Goal: Communication & Community: Answer question/provide support

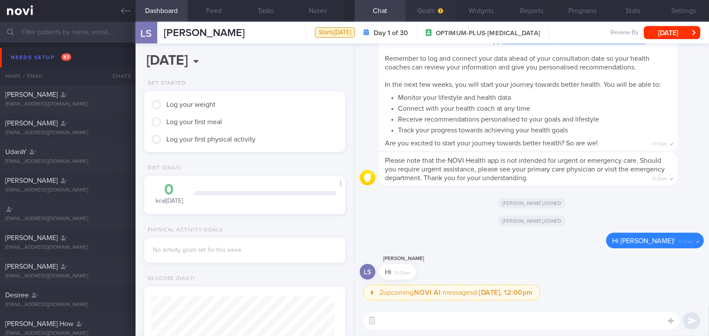
scroll to position [89, 179]
click at [439, 13] on span "button" at bounding box center [439, 10] width 7 height 7
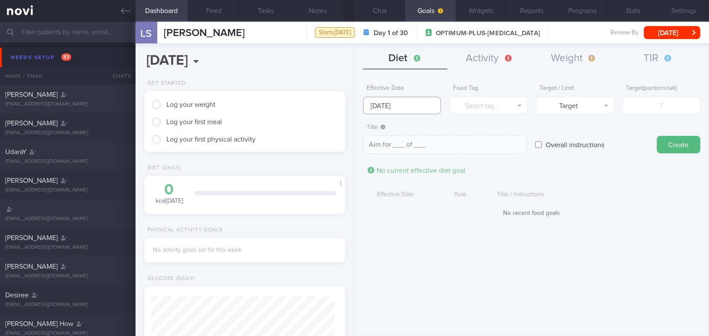
click at [397, 104] on input "[DATE]" at bounding box center [402, 105] width 78 height 17
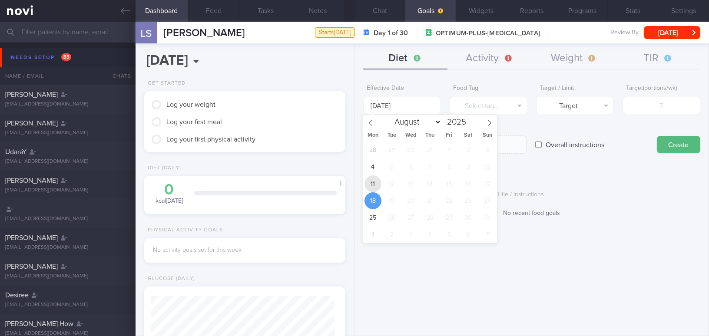
click at [378, 181] on span "11" at bounding box center [372, 183] width 17 height 17
type input "[DATE]"
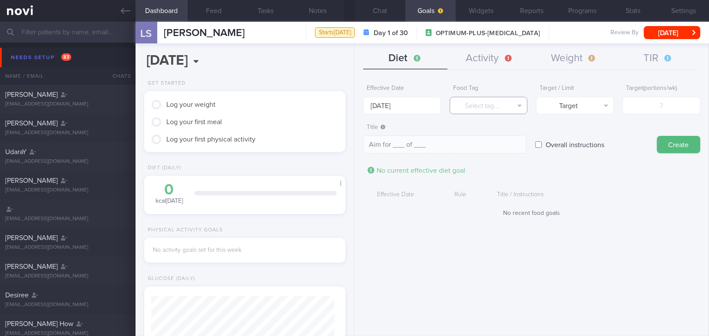
click at [467, 112] on button "Select tag..." at bounding box center [488, 105] width 78 height 17
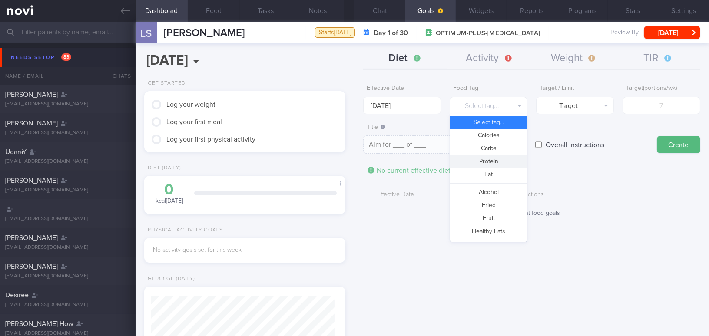
click at [463, 159] on button "Protein" at bounding box center [488, 161] width 77 height 13
type textarea "Aim for __g of protein per day"
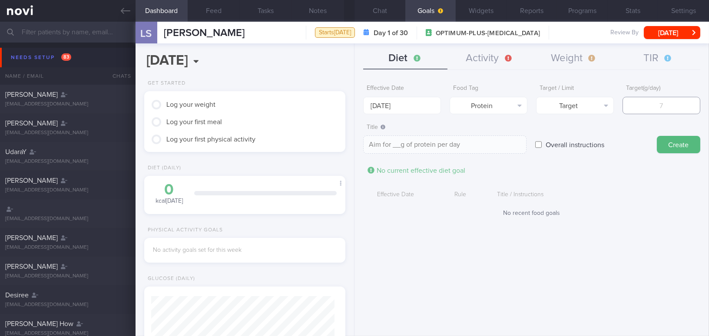
click at [648, 102] on input "number" at bounding box center [661, 105] width 78 height 17
type input "7"
type textarea "Aim for 7g of protein per day"
type input "75"
type textarea "Aim for 75g of protein per day"
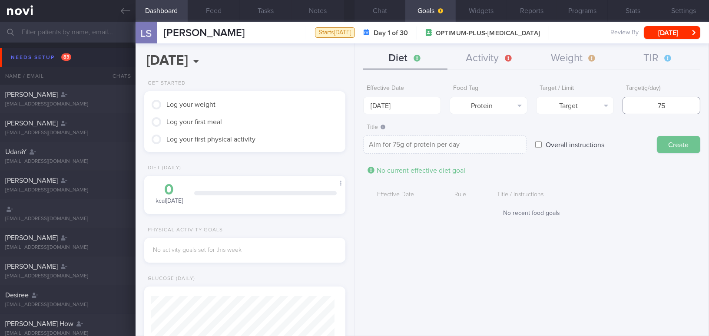
type input "75"
click at [683, 151] on button "Create" at bounding box center [677, 144] width 43 height 17
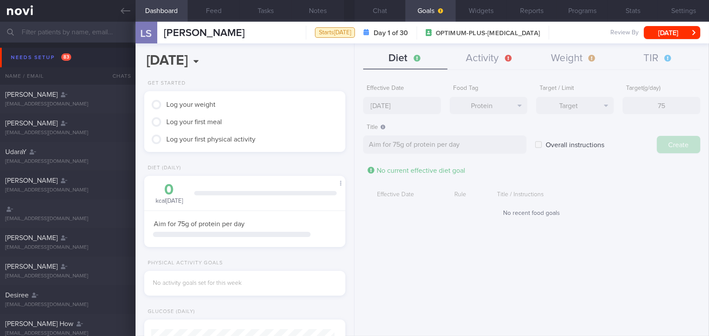
type input "18 Aug 2025"
type textarea "Aim for ___ of ___"
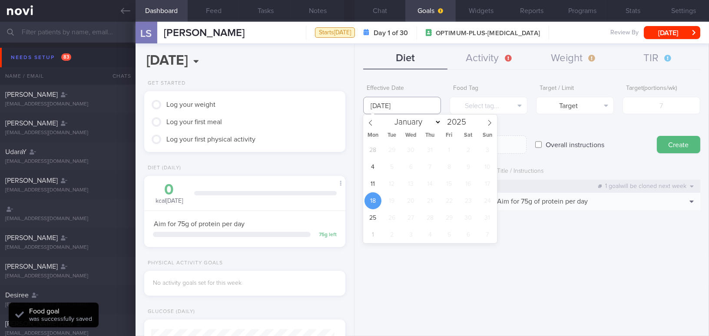
click at [405, 106] on input "18 Aug 2025" at bounding box center [402, 105] width 78 height 17
click at [377, 180] on span "11" at bounding box center [372, 183] width 17 height 17
type input "11 Aug 2025"
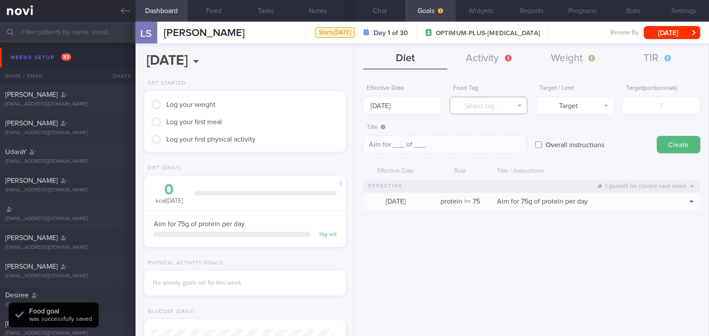
click at [463, 105] on button "Select tag..." at bounding box center [488, 105] width 78 height 17
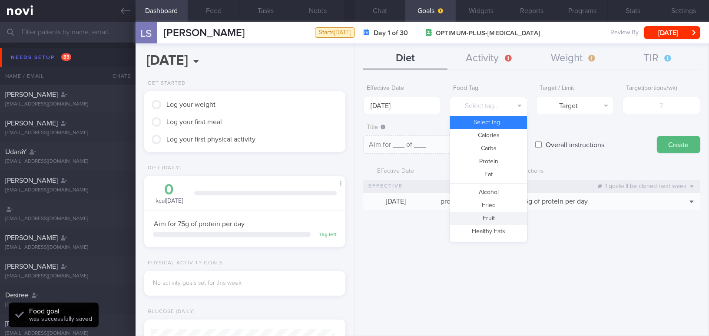
drag, startPoint x: 481, startPoint y: 217, endPoint x: 525, endPoint y: 200, distance: 47.6
click at [481, 217] on button "Fruit" at bounding box center [488, 218] width 77 height 13
type textarea "Aim for __ portions of fruits per week"
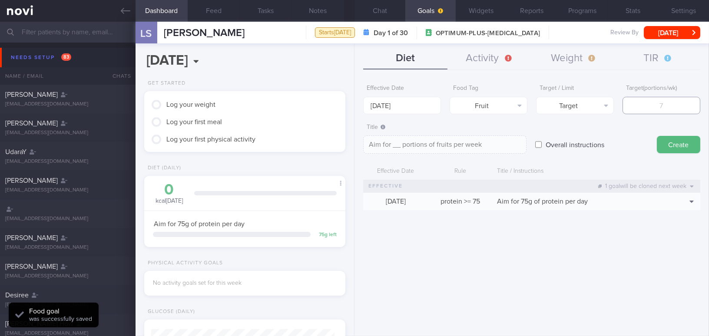
click at [653, 104] on input "number" at bounding box center [661, 105] width 78 height 17
type input "1"
type textarea "Aim for 1 portions of fruits per week"
type input "14"
type textarea "Aim for 14 portions of fruits per week"
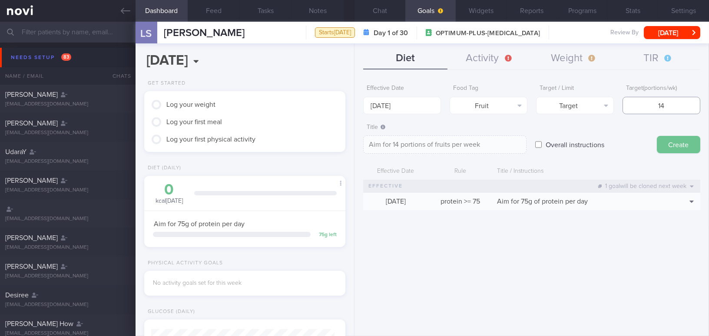
type input "14"
click at [675, 145] on button "Create" at bounding box center [677, 144] width 43 height 17
type input "18 Aug 2025"
type textarea "Aim for ___ of ___"
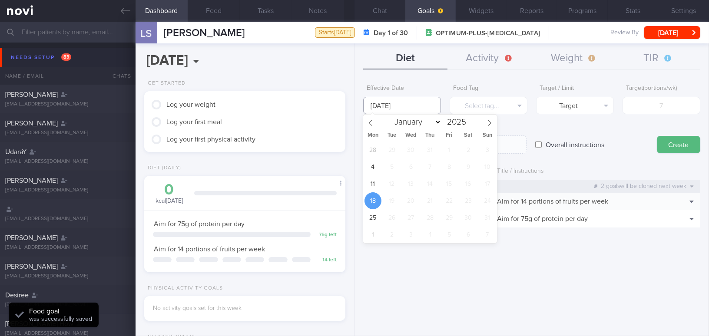
click at [395, 105] on input "18 Aug 2025" at bounding box center [402, 105] width 78 height 17
click at [372, 180] on span "11" at bounding box center [372, 183] width 17 height 17
type input "11 Aug 2025"
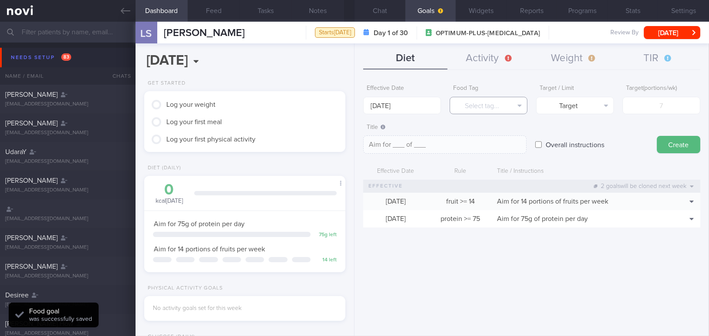
click at [466, 101] on button "Select tag..." at bounding box center [488, 105] width 78 height 17
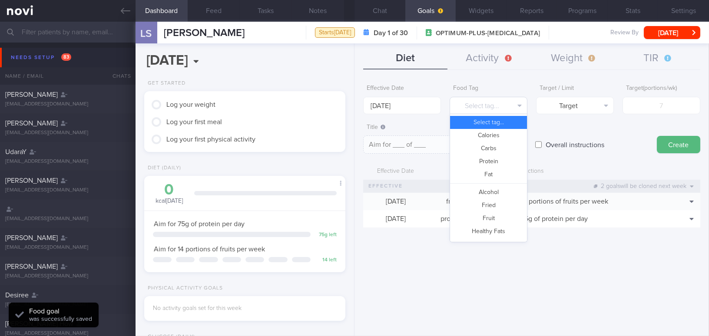
scroll to position [230, 0]
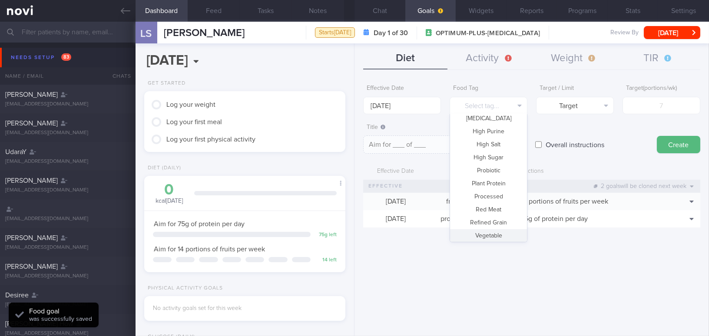
click at [500, 232] on button "Vegetable" at bounding box center [488, 235] width 77 height 13
type textarea "Aim for __ portions of vegetables per week"
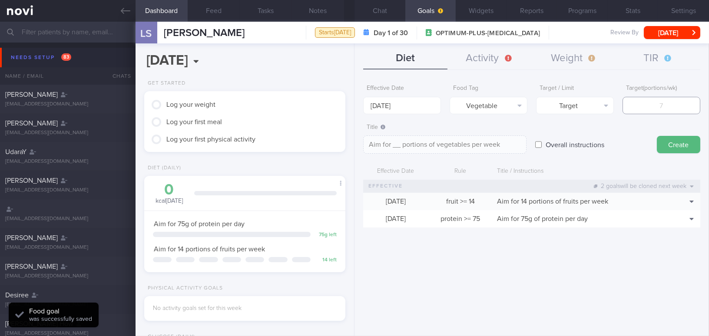
click at [646, 107] on input "number" at bounding box center [661, 105] width 78 height 17
type input "1"
type textarea "Aim for 1 portions of vegetables per week"
type input "14"
type textarea "Aim for 14 portions of vegetables per week"
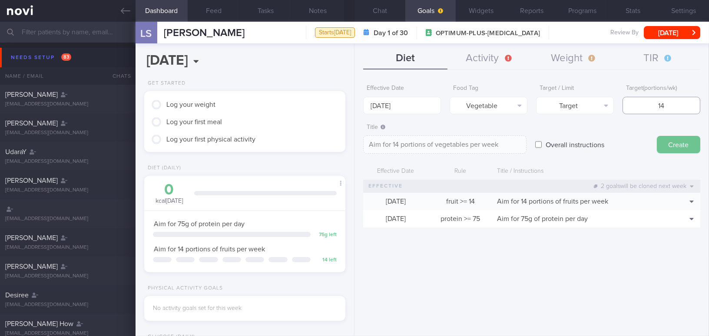
type input "14"
click at [677, 147] on button "Create" at bounding box center [677, 144] width 43 height 17
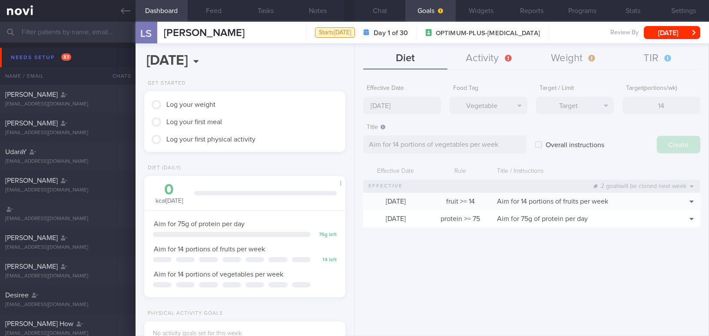
type input "18 Aug 2025"
type textarea "Aim for ___ of ___"
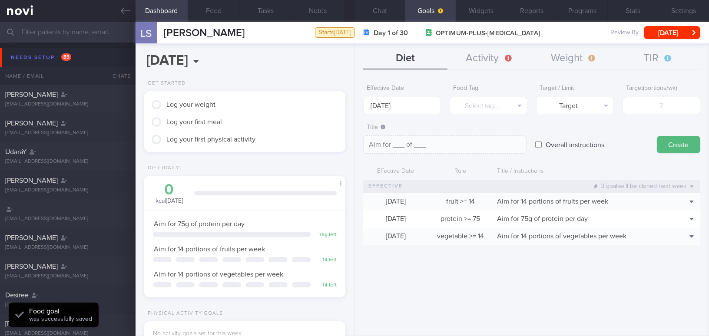
click at [397, 94] on div "Effective Date 18 Aug 2025" at bounding box center [402, 97] width 78 height 34
click at [386, 106] on input "18 Aug 2025" at bounding box center [402, 105] width 78 height 17
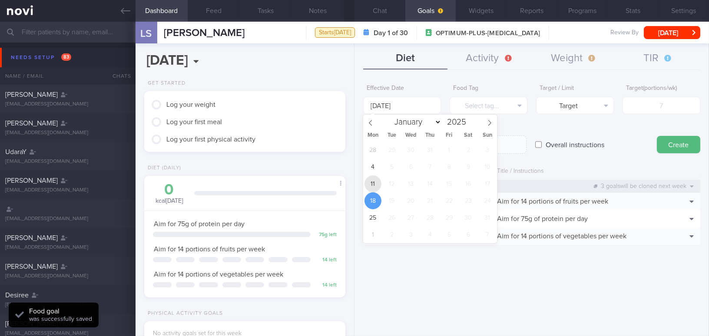
click at [373, 181] on span "11" at bounding box center [372, 183] width 17 height 17
type input "11 Aug 2025"
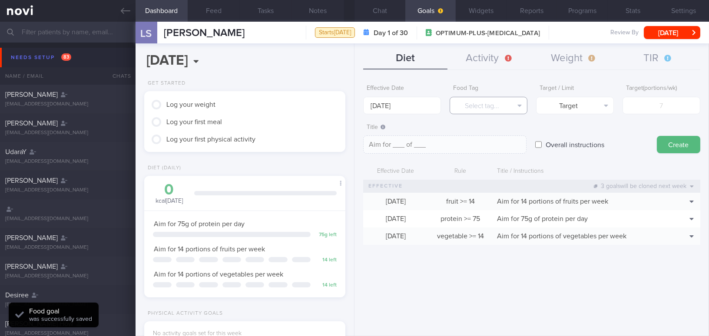
click at [459, 100] on button "Select tag..." at bounding box center [488, 105] width 78 height 17
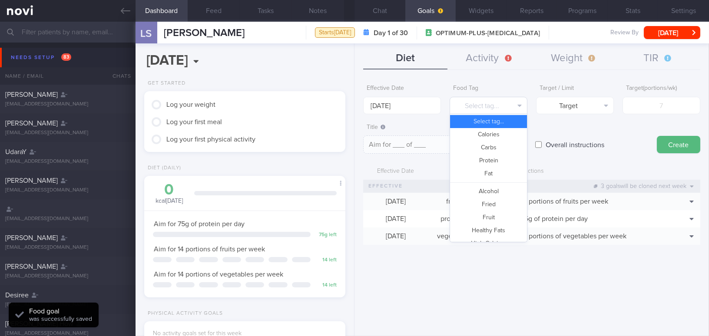
scroll to position [0, 0]
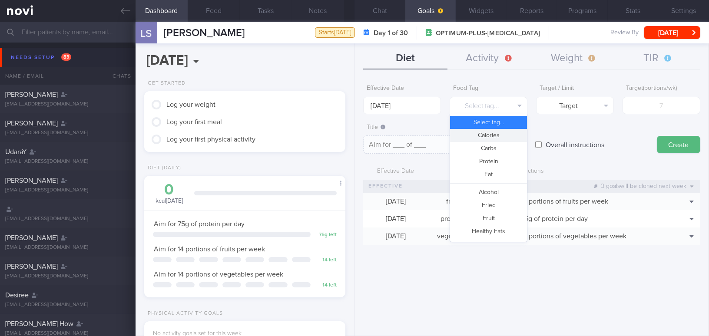
click at [475, 134] on button "Calories" at bounding box center [488, 135] width 77 height 13
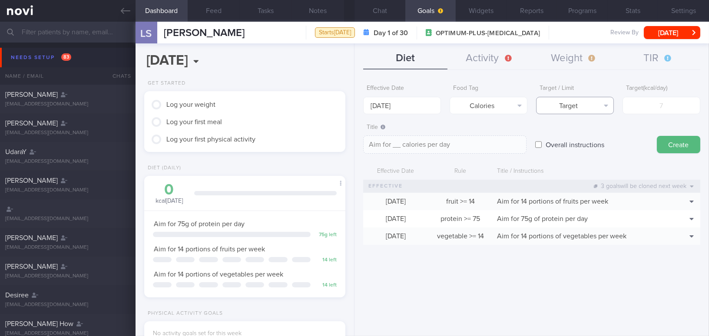
click at [563, 101] on button "Target" at bounding box center [575, 105] width 78 height 17
click at [562, 139] on button "Limit" at bounding box center [574, 135] width 77 height 13
type textarea "Keep to __ calories per day"
click at [654, 106] on input "number" at bounding box center [661, 105] width 78 height 17
type input "1"
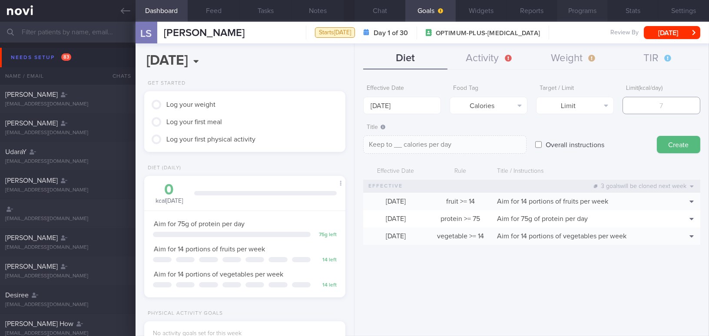
type textarea "Keep to 1 calories per day"
type input "13"
type textarea "Keep to 13 calories per day"
type input "130"
type textarea "Keep to 130 calories per day"
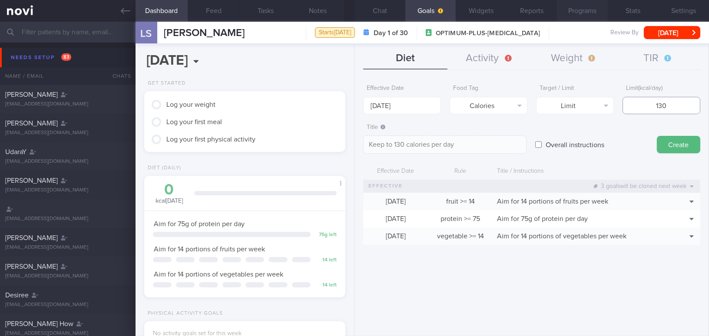
type input "1300"
type textarea "Keep to 1300 calories per day"
type input "1300"
click at [676, 143] on button "Create" at bounding box center [677, 144] width 43 height 17
type input "18 Aug 2025"
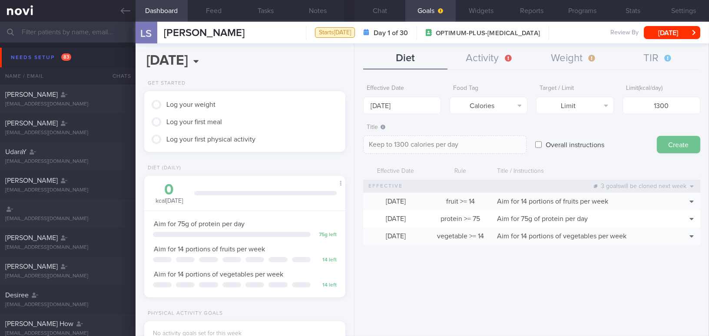
type textarea "Aim for ___ of ___"
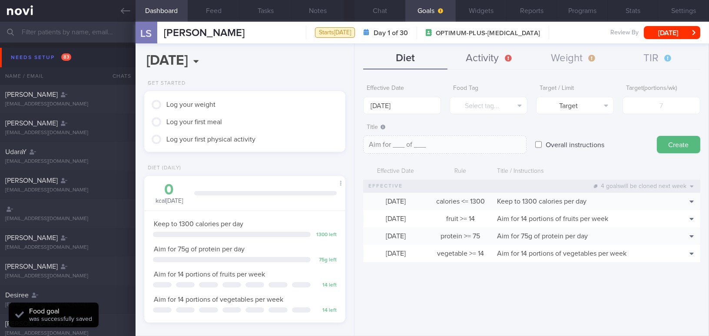
click at [487, 52] on button "Activity" at bounding box center [489, 59] width 84 height 22
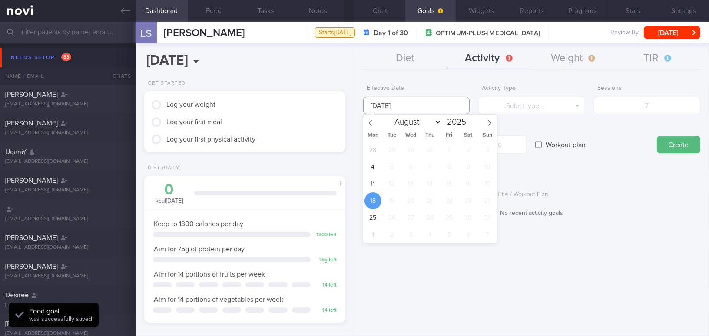
click at [413, 106] on input "18 Aug 2025" at bounding box center [416, 105] width 106 height 17
click at [377, 183] on span "11" at bounding box center [372, 183] width 17 height 17
type input "11 Aug 2025"
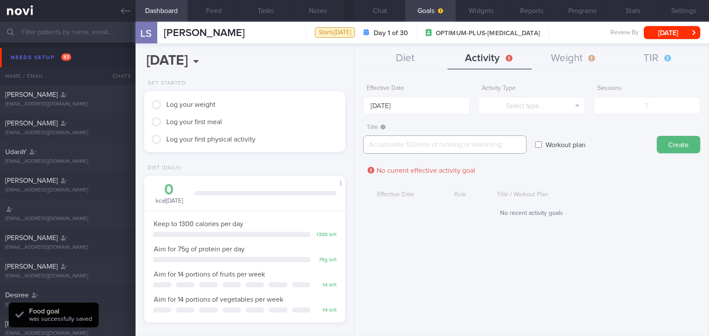
click at [404, 150] on textarea at bounding box center [444, 144] width 163 height 18
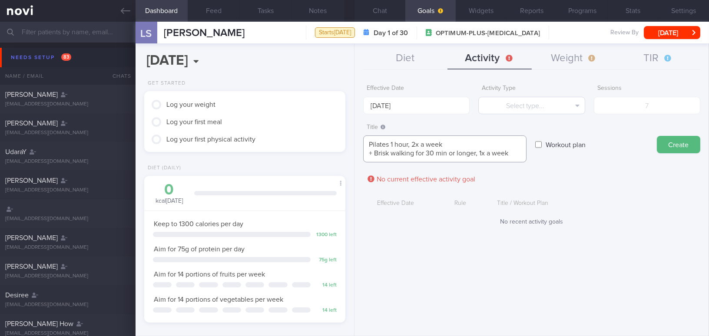
type textarea "Pilates 1 hour, 2x a week + Brisk walking for 30 min or longer, 1x a week"
click at [530, 106] on button "Select type..." at bounding box center [531, 105] width 106 height 17
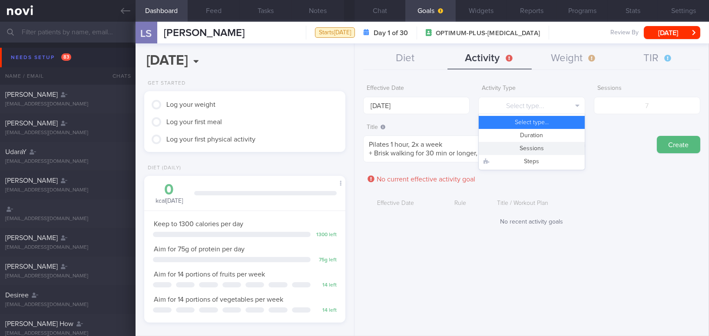
click at [534, 150] on button "Sessions" at bounding box center [531, 148] width 106 height 13
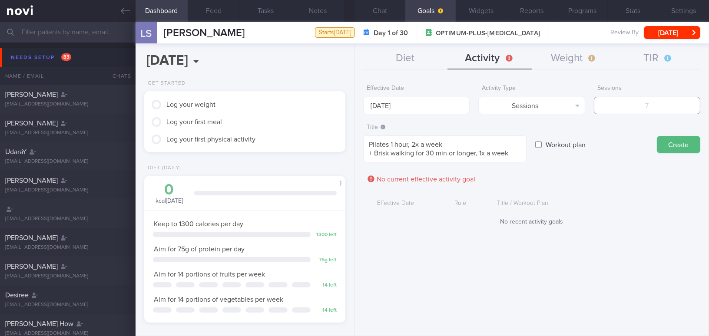
click at [654, 106] on input "number" at bounding box center [647, 105] width 106 height 17
type input "3"
click at [676, 148] on button "Create" at bounding box center [677, 144] width 43 height 17
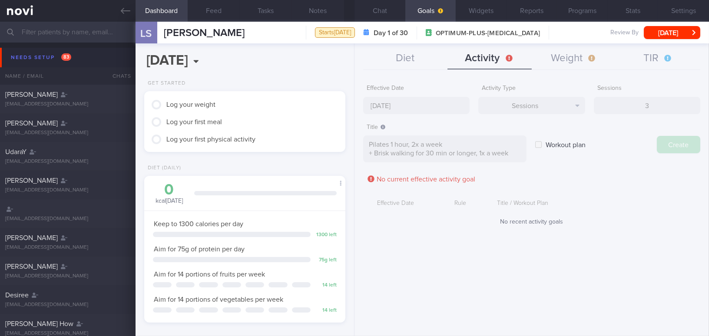
type input "18 Aug 2025"
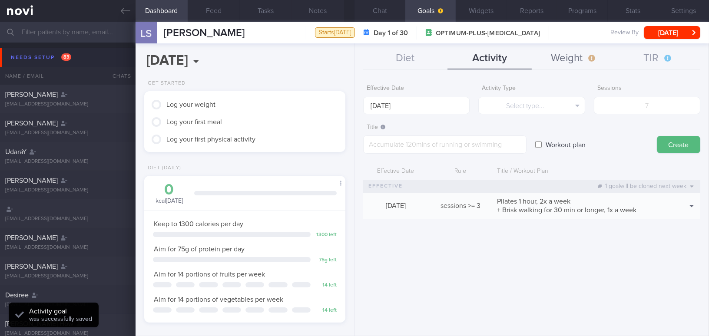
click at [568, 60] on button "Weight" at bounding box center [573, 59] width 84 height 22
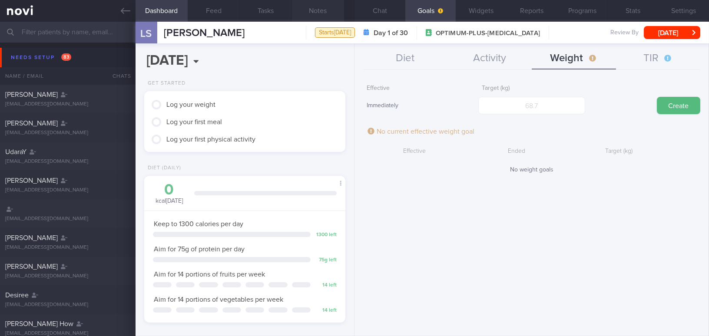
click at [320, 10] on button "Notes" at bounding box center [318, 11] width 52 height 22
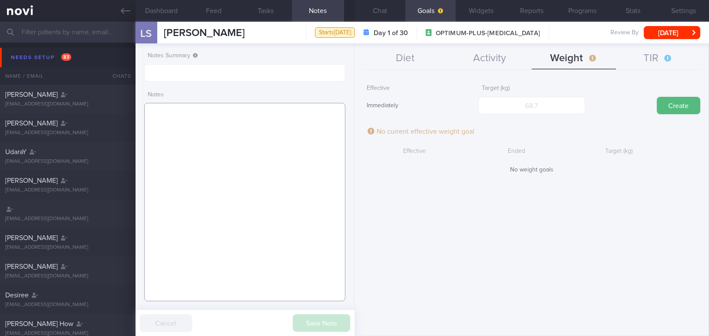
click at [181, 129] on textarea at bounding box center [244, 202] width 201 height 198
paste textarea "46 year old Female - Indonesian Chinese - based in Jakarta, but travels to Sing…"
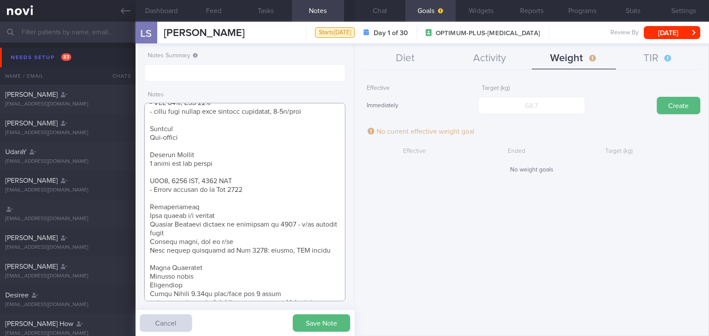
scroll to position [118, 0]
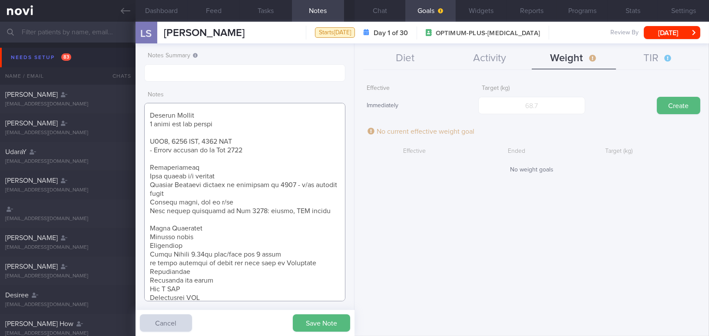
click at [147, 175] on textarea at bounding box center [244, 202] width 201 height 198
click at [147, 182] on textarea at bounding box center [244, 202] width 201 height 198
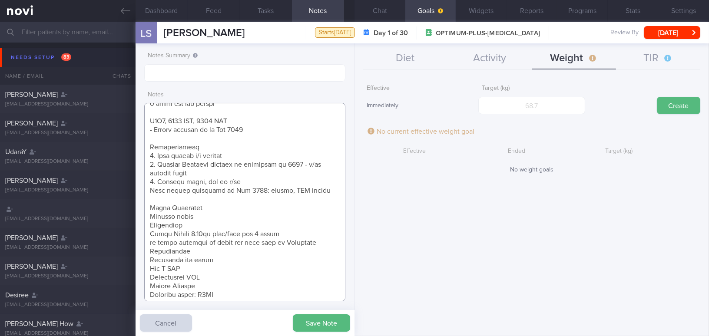
scroll to position [158, 0]
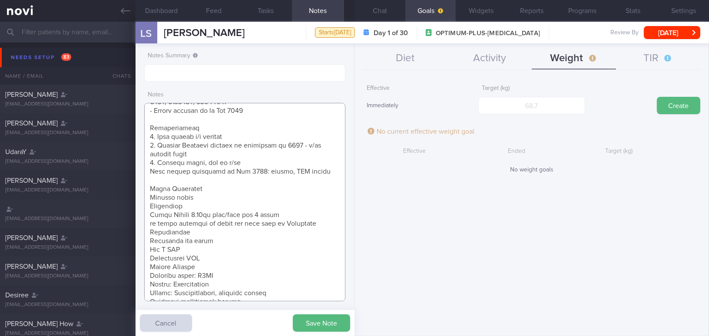
click at [145, 204] on textarea at bounding box center [244, 202] width 201 height 198
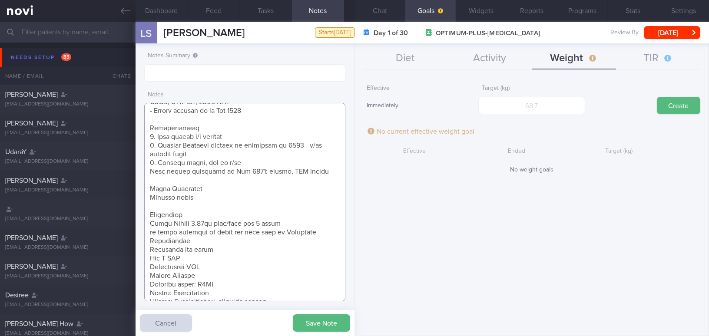
click at [145, 221] on textarea at bounding box center [244, 202] width 201 height 198
click at [145, 239] on textarea at bounding box center [244, 202] width 201 height 198
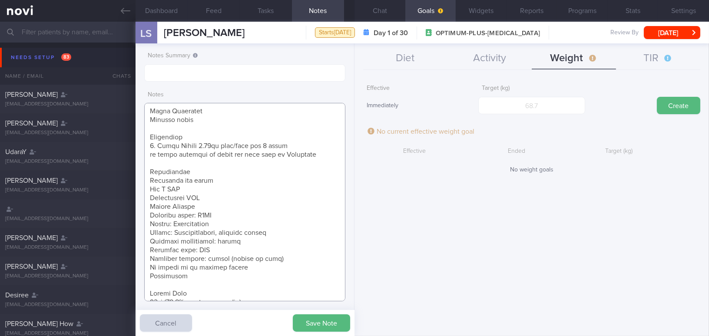
scroll to position [237, 0]
click at [147, 202] on textarea at bounding box center [244, 202] width 201 height 198
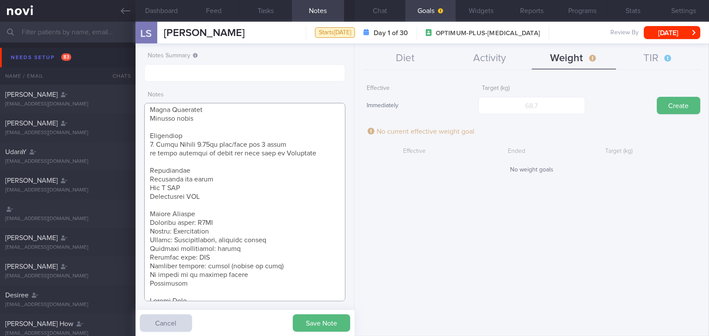
scroll to position [254, 0]
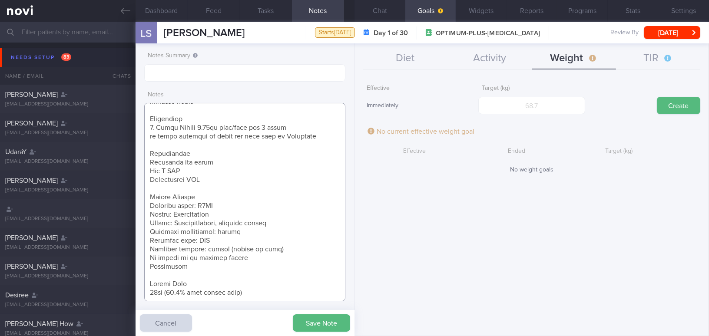
drag, startPoint x: 146, startPoint y: 196, endPoint x: 277, endPoint y: 307, distance: 171.0
click at [277, 307] on div "Notes Summary Notes Save Note Cancel" at bounding box center [244, 189] width 219 height 293
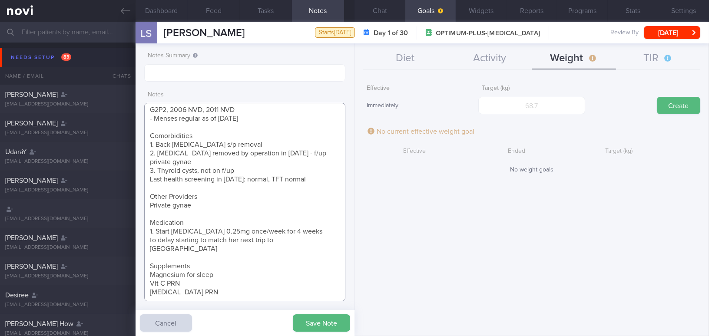
scroll to position [158, 0]
paste textarea "- Plan to start Wegovy on 18 or 19/8/25 Lifestyle Hunger Levels hungry between …"
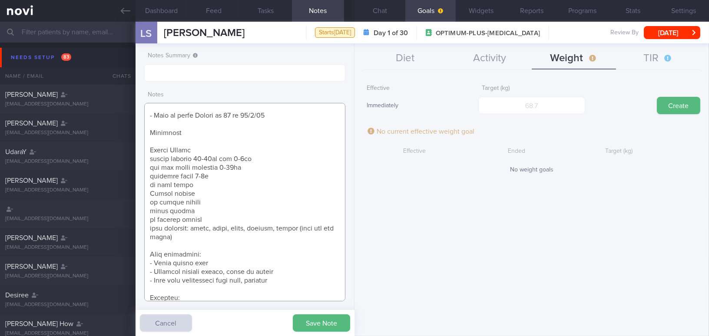
scroll to position [344, 0]
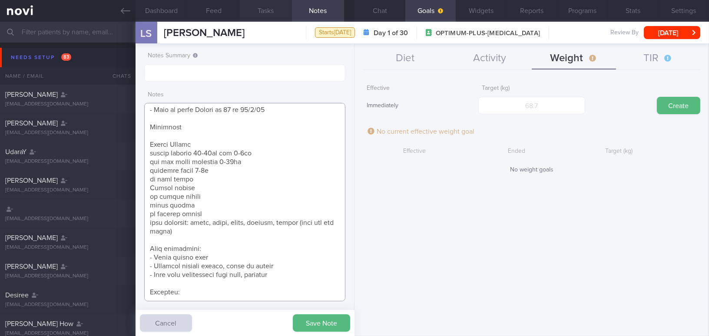
paste textarea "reformer pilates 1h, 1-2x/week, engages private instructor able to add 1 more c…"
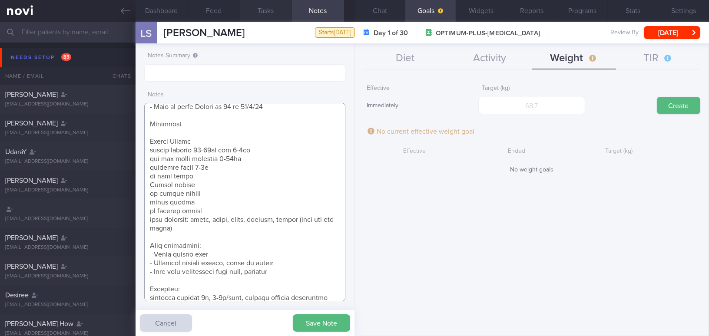
scroll to position [353, 0]
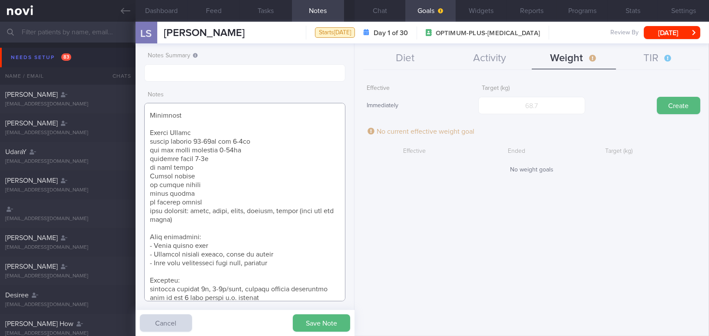
click at [152, 289] on textarea at bounding box center [244, 202] width 201 height 198
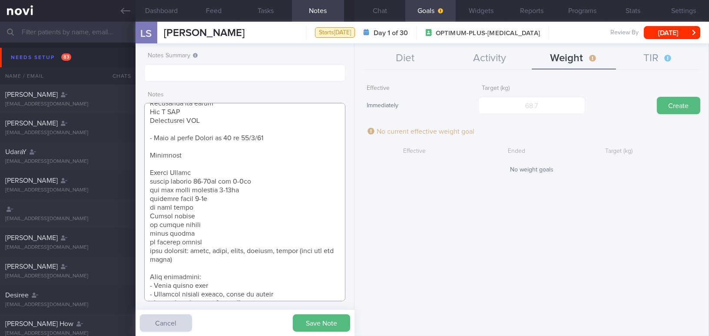
scroll to position [313, 0]
click at [143, 214] on div "Notes Summary Notes Save Note Cancel" at bounding box center [244, 189] width 219 height 293
click at [146, 214] on textarea at bounding box center [244, 202] width 201 height 198
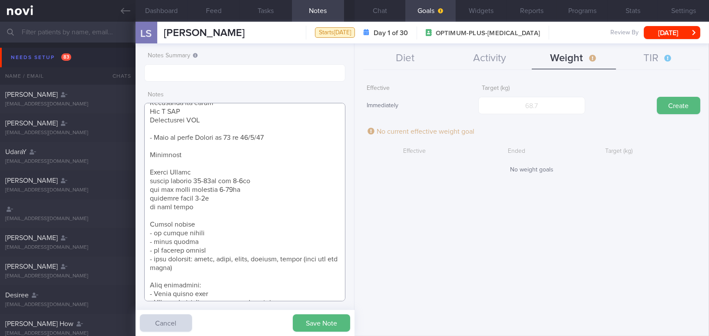
click at [149, 182] on textarea at bounding box center [244, 202] width 201 height 198
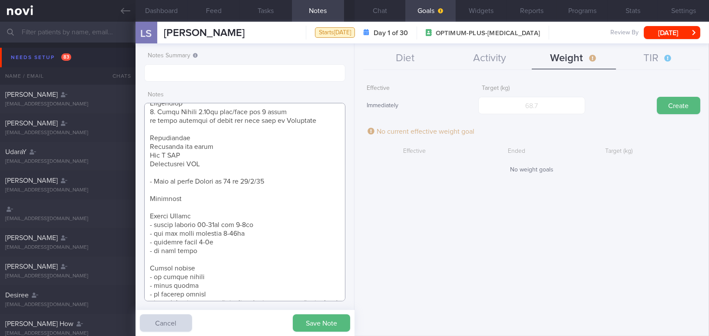
scroll to position [195, 0]
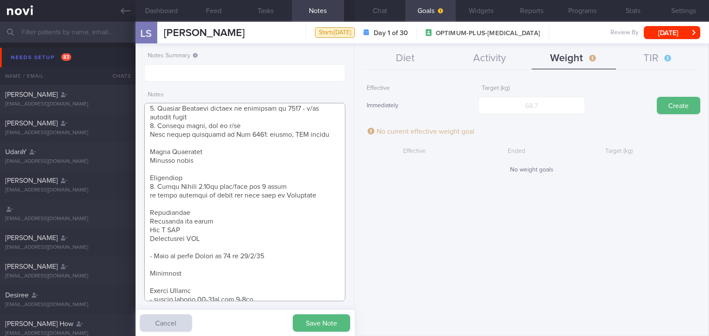
click at [148, 222] on textarea at bounding box center [244, 202] width 201 height 198
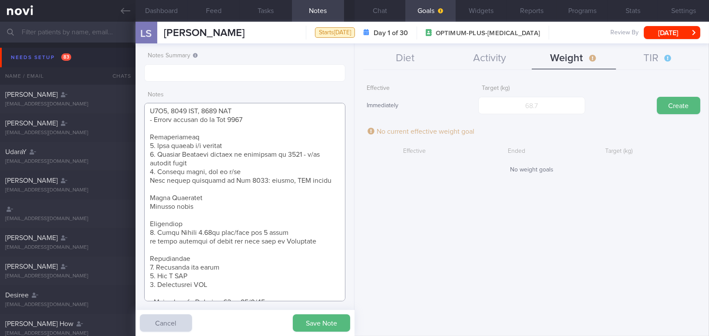
scroll to position [237, 0]
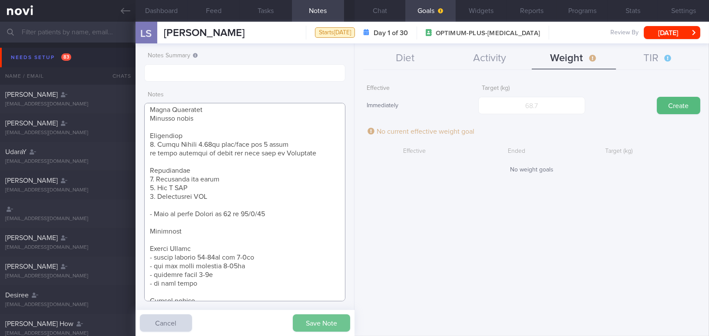
type textarea "46 year old Female - Indonesian Chinese - based in Jakarta, but travels to Sing…"
click at [324, 320] on button "Save Note" at bounding box center [321, 322] width 57 height 17
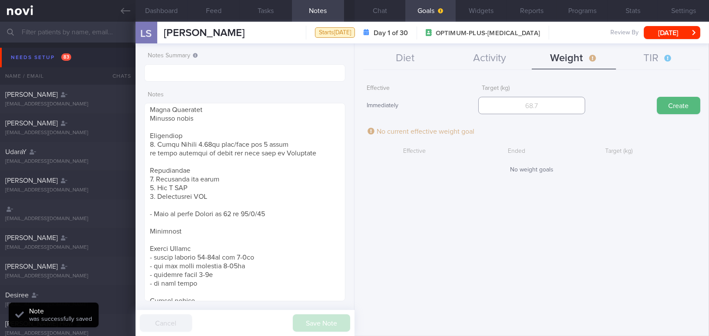
click at [544, 101] on input "number" at bounding box center [531, 105] width 106 height 17
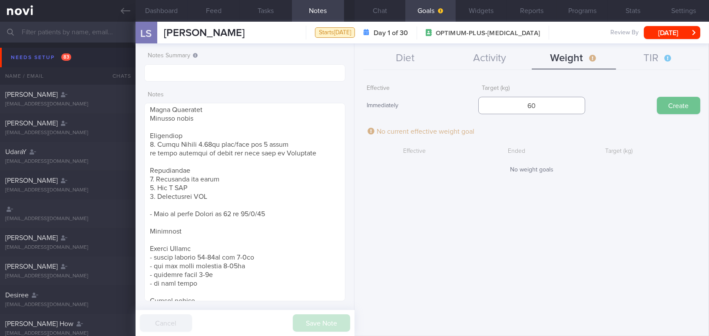
type input "60"
click at [682, 108] on button "Create" at bounding box center [677, 105] width 43 height 17
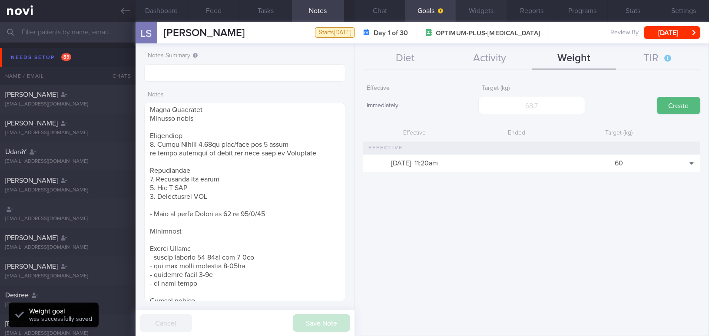
click at [472, 7] on button "Widgets" at bounding box center [480, 11] width 51 height 22
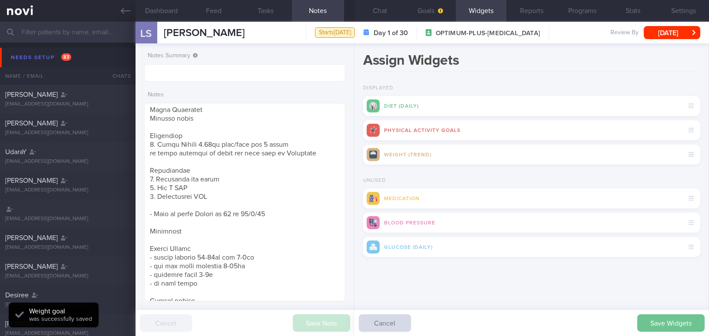
click at [650, 322] on button "Save Widgets" at bounding box center [670, 322] width 67 height 17
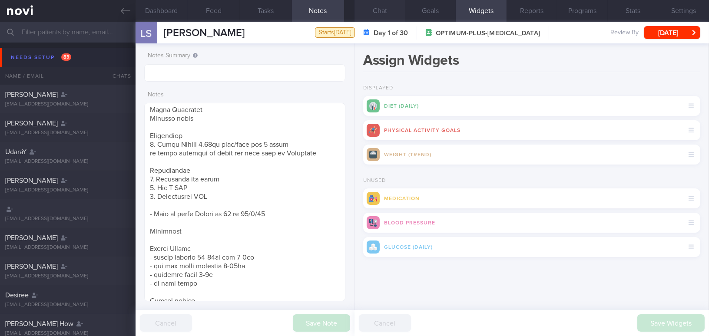
click at [377, 11] on button "Chat" at bounding box center [379, 11] width 51 height 22
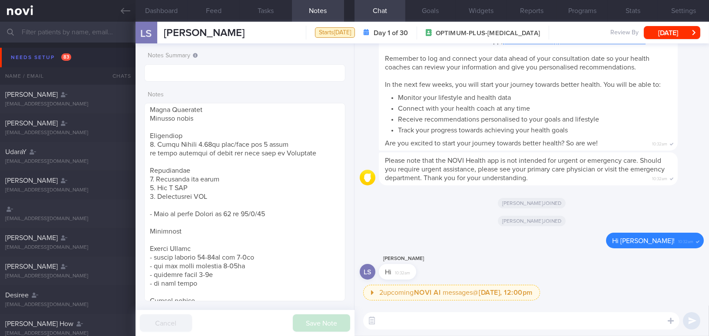
click at [443, 330] on div "​ ​" at bounding box center [531, 321] width 354 height 30
click at [439, 324] on textarea at bounding box center [521, 320] width 316 height 17
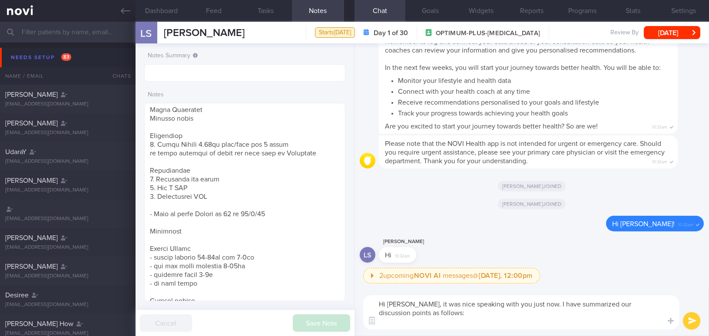
paste textarea "Adopt the My Healthy Plate concept for lunch and dinner by incorporating at lea…"
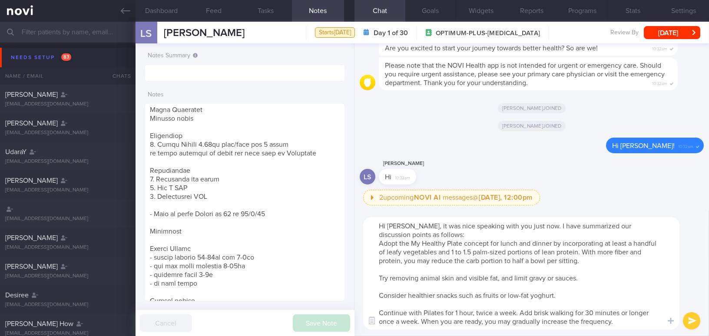
click at [374, 246] on textarea "Hi Lieke, it was nice speaking with you just now. I have summarized our discuss…" at bounding box center [521, 273] width 316 height 112
click at [628, 252] on textarea "Hi Lieke, it was nice speaking with you just now. I have summarized our discuss…" at bounding box center [521, 273] width 316 height 112
drag, startPoint x: 512, startPoint y: 259, endPoint x: 528, endPoint y: 259, distance: 16.1
click at [528, 259] on textarea "Hi Lieke, it was nice speaking with you just now. I have summarized our discuss…" at bounding box center [521, 273] width 316 height 112
click at [376, 276] on textarea "Hi Lieke, it was nice speaking with you just now. I have summarized our discuss…" at bounding box center [521, 273] width 316 height 112
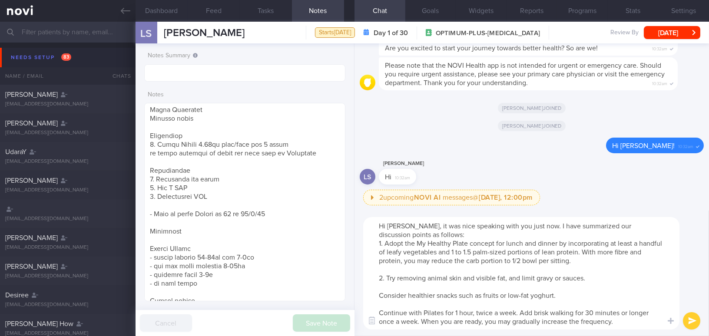
click at [473, 277] on textarea "Hi Lieke, it was nice speaking with you just now. I have summarized our discuss…" at bounding box center [521, 273] width 316 height 112
click at [505, 278] on textarea "Hi Lieke, it was nice speaking with you just now. I have summarized our discuss…" at bounding box center [521, 273] width 316 height 112
click at [379, 295] on textarea "Hi Lieke, it was nice speaking with you just now. I have summarized our discuss…" at bounding box center [521, 273] width 316 height 112
click at [380, 312] on textarea "Hi Lieke, it was nice speaking with you just now. I have summarized our discuss…" at bounding box center [521, 273] width 316 height 112
drag, startPoint x: 613, startPoint y: 311, endPoint x: 625, endPoint y: 309, distance: 12.7
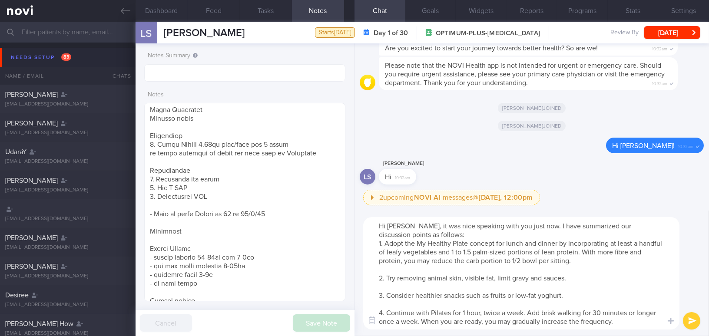
click at [625, 309] on textarea "Hi Lieke, it was nice speaking with you just now. I have summarized our discuss…" at bounding box center [521, 273] width 316 height 112
click at [642, 313] on textarea "Hi Lieke, it was nice speaking with you just now. I have summarized our discuss…" at bounding box center [521, 273] width 316 height 112
type textarea "Hi Lieke, it was nice speaking with you just now. I have summarized our discuss…"
click at [689, 317] on button "submit" at bounding box center [691, 320] width 17 height 17
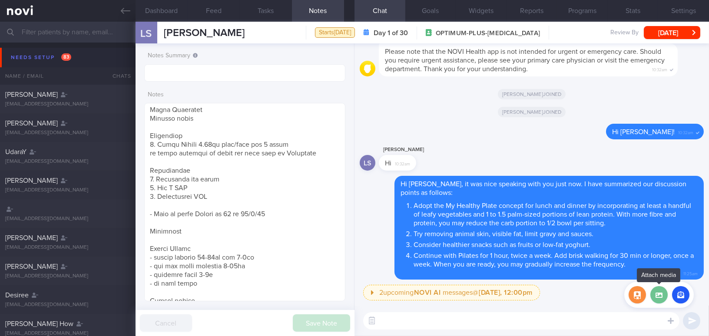
click at [659, 297] on label at bounding box center [658, 294] width 17 height 17
click at [0, 0] on input "file" at bounding box center [0, 0] width 0 height 0
click at [637, 297] on button "button" at bounding box center [636, 294] width 17 height 17
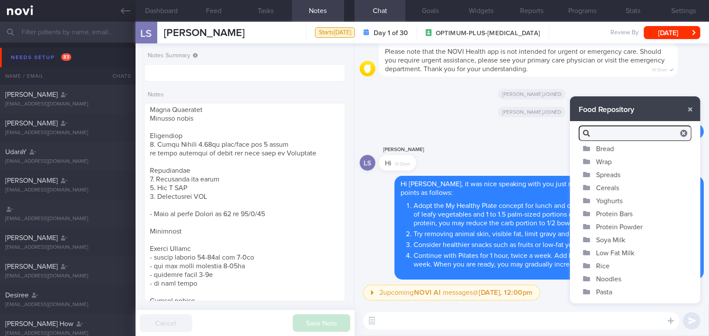
click at [607, 239] on button "Soya Milk" at bounding box center [635, 239] width 130 height 13
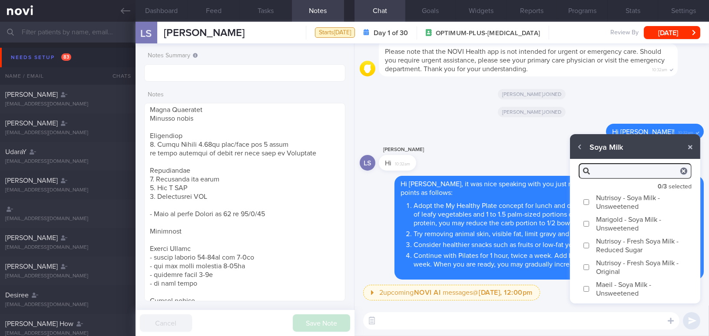
click at [587, 203] on input "Nutrisoy - Soya Milk - Unsweetened" at bounding box center [586, 202] width 7 height 6
checkbox input "true"
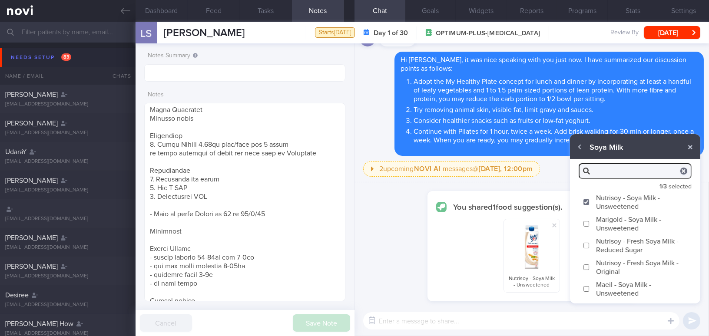
click at [588, 222] on input "Marigold - Soya Milk - Unsweetened" at bounding box center [586, 224] width 7 height 6
checkbox input "true"
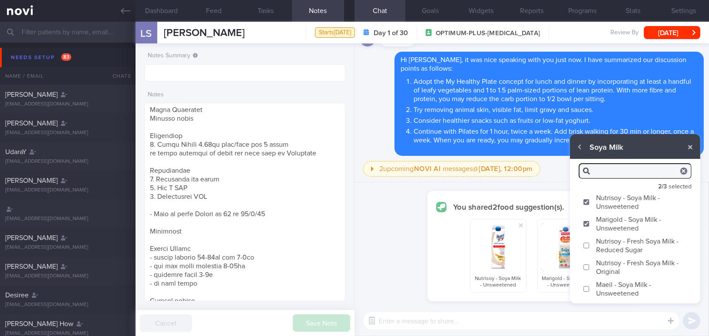
click at [585, 288] on input "Maeil - Soya Milk - Unsweetened" at bounding box center [586, 289] width 7 height 6
checkbox input "true"
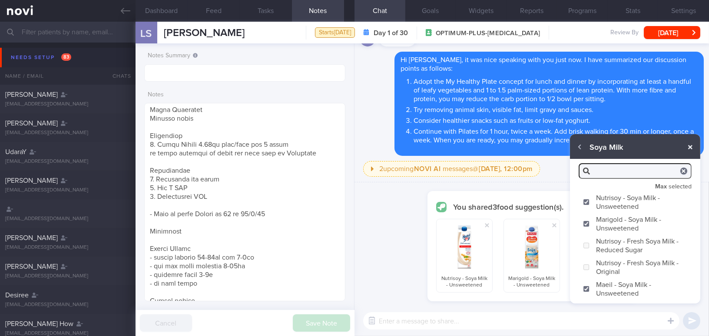
click at [694, 146] on button "button" at bounding box center [690, 147] width 16 height 16
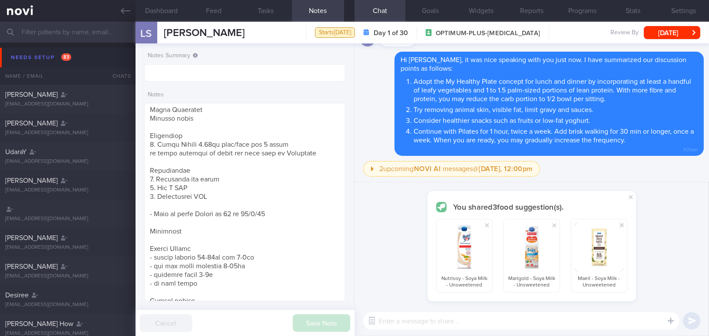
click at [559, 329] on textarea at bounding box center [521, 320] width 316 height 17
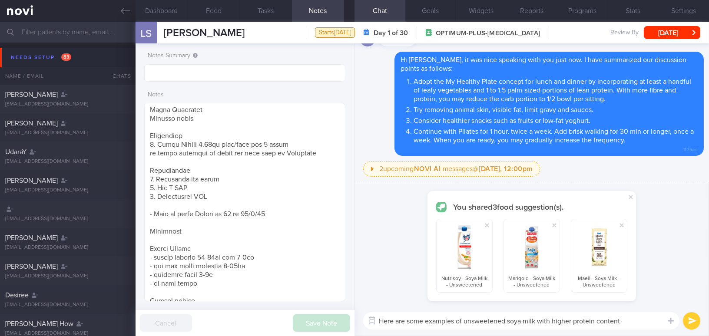
type textarea "Here are some examples of unsweetened soya milk with higher protein content."
checkbox input "false"
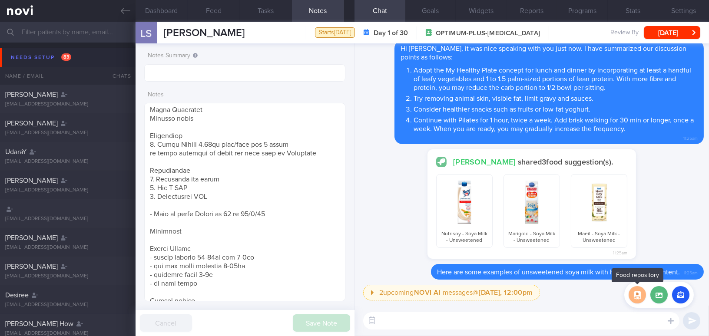
click at [637, 294] on button "button" at bounding box center [636, 294] width 17 height 17
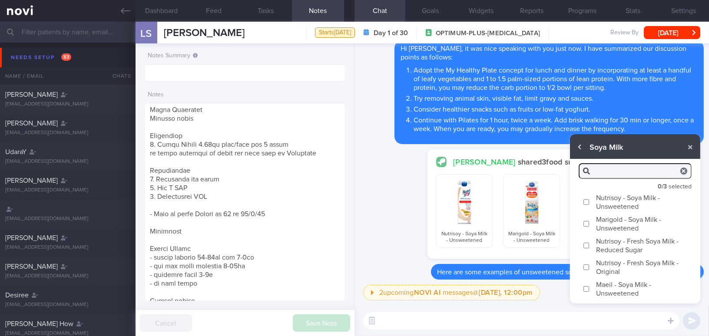
click at [582, 149] on button "button" at bounding box center [580, 147] width 16 height 16
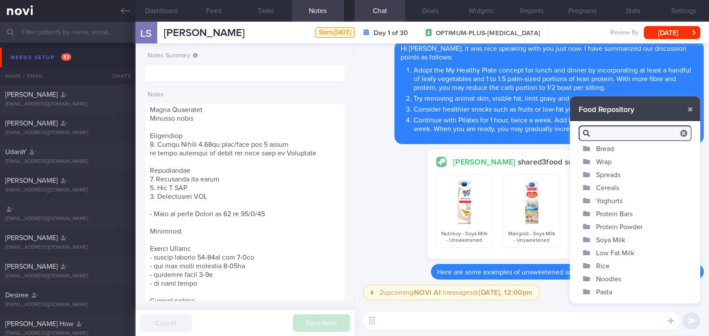
click at [600, 205] on button "Yoghurts" at bounding box center [635, 200] width 130 height 13
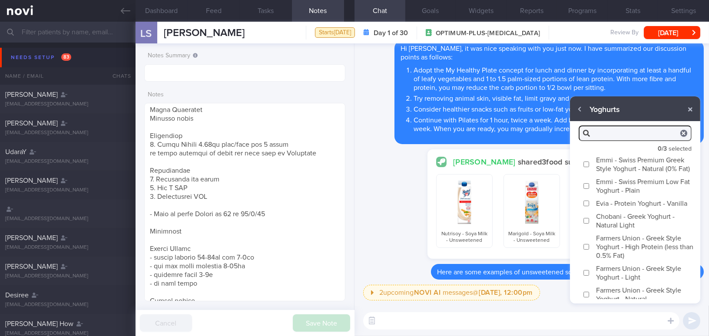
click at [587, 224] on input "Chobani - Greek Yoghurt - Natural Light" at bounding box center [586, 221] width 7 height 6
checkbox input "true"
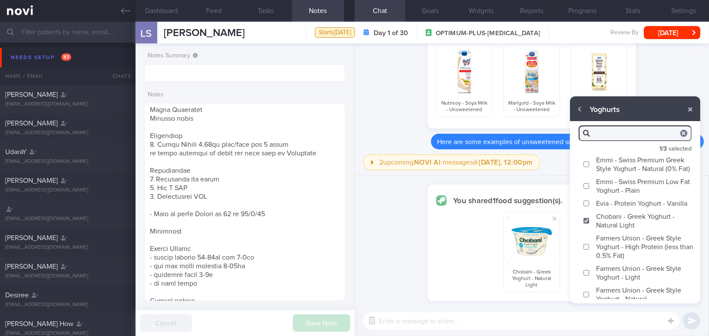
click at [585, 208] on label "Evia - Protein Yoghurt - Vanilla" at bounding box center [635, 203] width 130 height 13
click at [585, 206] on input "Evia - Protein Yoghurt - Vanilla" at bounding box center [586, 204] width 7 height 6
checkbox input "true"
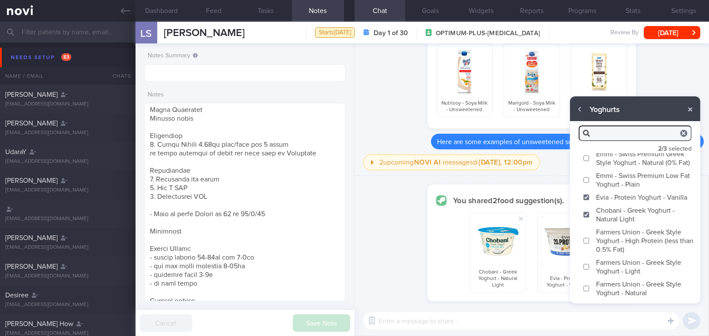
scroll to position [14, 0]
click at [590, 241] on label "Farmers Union - Greek Style Yoghurt - High Protein (less than 0.5% Fat)" at bounding box center [635, 240] width 130 height 30
click at [589, 241] on input "Farmers Union - Greek Style Yoghurt - High Protein (less than 0.5% Fat)" at bounding box center [586, 241] width 7 height 6
checkbox input "true"
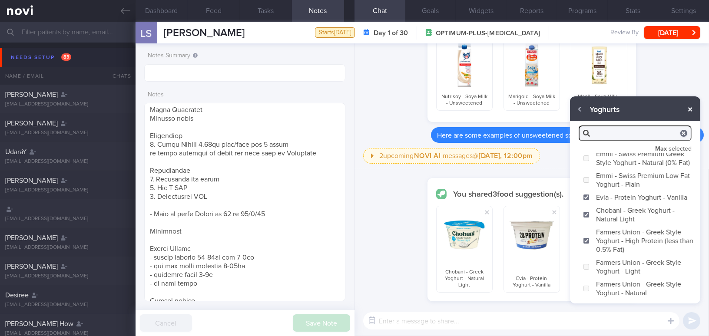
click at [689, 109] on button "button" at bounding box center [690, 110] width 16 height 16
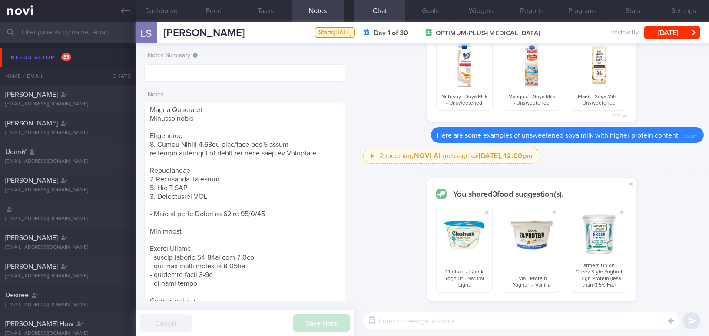
click at [547, 325] on textarea at bounding box center [521, 320] width 316 height 17
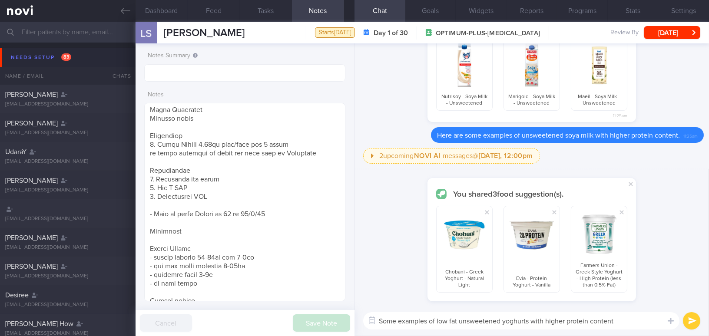
type textarea "Some examples of low fat unsweetened yoghurts with higher protein content."
checkbox input "false"
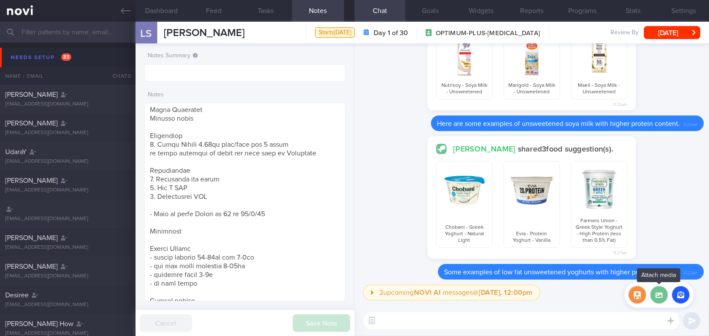
click at [655, 295] on label at bounding box center [658, 294] width 17 height 17
click at [0, 0] on input "file" at bounding box center [0, 0] width 0 height 0
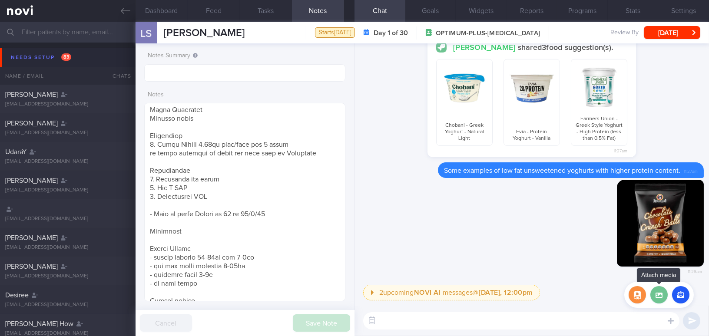
click at [657, 298] on label at bounding box center [658, 294] width 17 height 17
click at [0, 0] on input "file" at bounding box center [0, 0] width 0 height 0
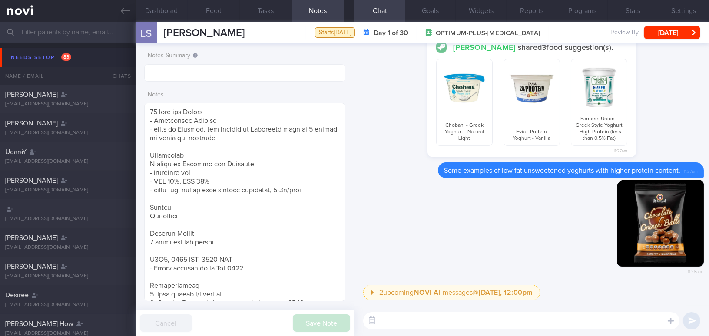
scroll to position [14, 0]
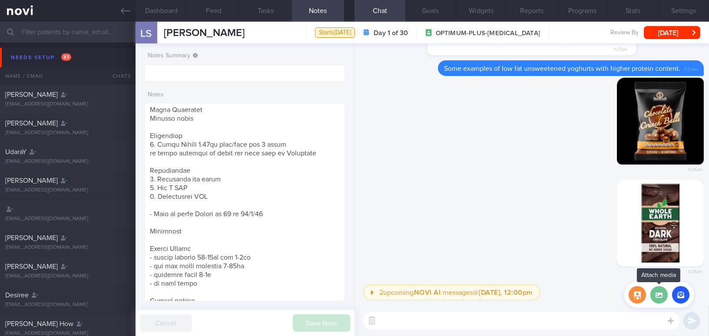
click at [657, 292] on label at bounding box center [658, 294] width 17 height 17
click at [0, 0] on input "file" at bounding box center [0, 0] width 0 height 0
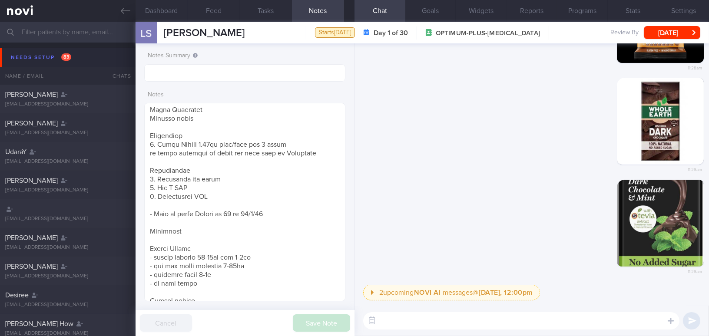
click at [438, 323] on textarea at bounding box center [521, 320] width 316 height 17
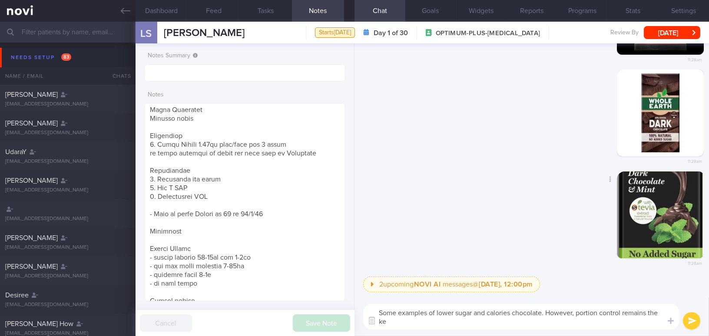
scroll to position [0, 0]
drag, startPoint x: 518, startPoint y: 323, endPoint x: 368, endPoint y: 305, distance: 150.8
click at [368, 305] on textarea "Some examples of lower sugar and calories chocolate. However, portion control r…" at bounding box center [521, 317] width 316 height 26
click at [512, 313] on textarea "Some examples of lower sugar and calories chocolate. However, portion control r…" at bounding box center [521, 317] width 316 height 26
drag, startPoint x: 514, startPoint y: 321, endPoint x: 338, endPoint y: 290, distance: 178.5
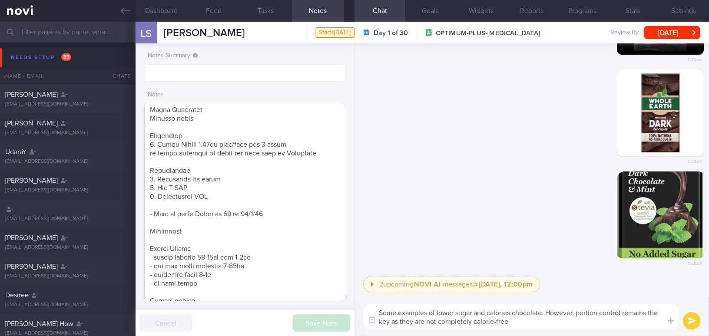
click at [338, 290] on div "Dashboard Feed Tasks Notes Chat Goals Widgets Reports Programs Stats Settings L…" at bounding box center [421, 179] width 573 height 314
paste textarea "Here are some examples of lower-sugar and lower-calorie chocolates. However, po…"
type textarea "Here are some examples of lower-sugar and lower-calorie chocolates. However, po…"
click at [688, 323] on button "submit" at bounding box center [691, 320] width 17 height 17
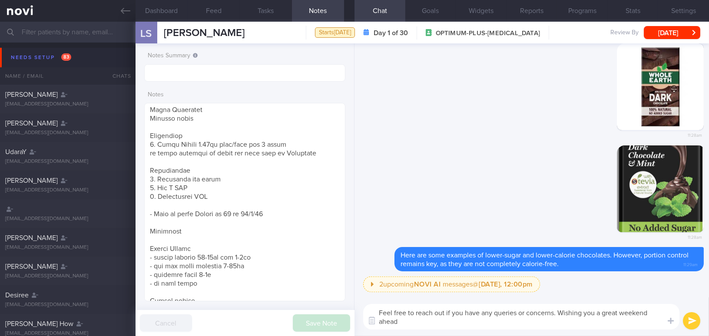
type textarea "Feel free to reach out if you have any queries or concerns. Wishing you a great…"
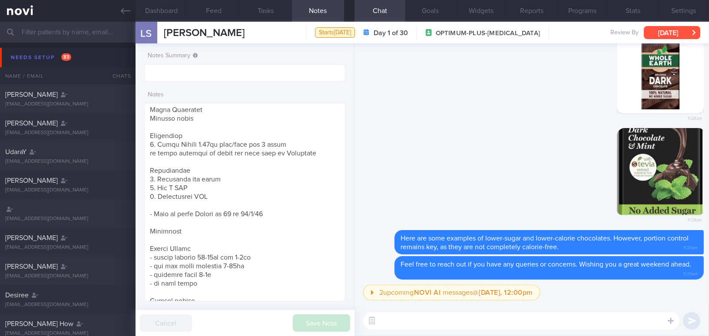
click at [661, 35] on button "[DATE]" at bounding box center [671, 32] width 56 height 13
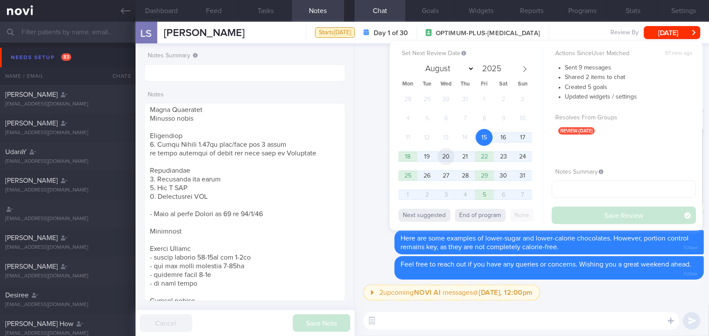
click at [441, 157] on span "20" at bounding box center [445, 156] width 17 height 17
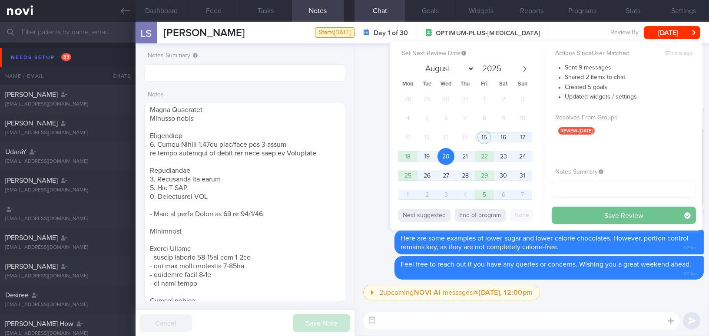
click at [582, 212] on button "Save Review" at bounding box center [623, 215] width 144 height 17
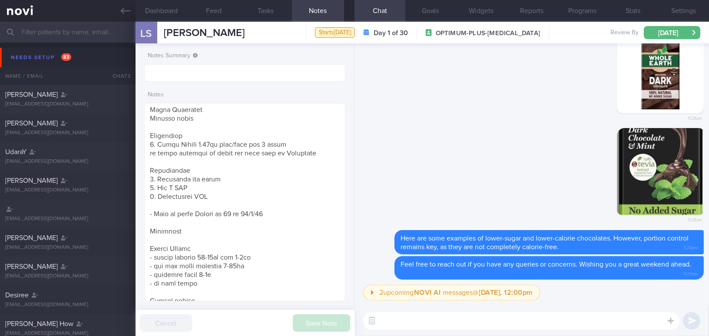
click at [74, 36] on input "text" at bounding box center [354, 32] width 709 height 21
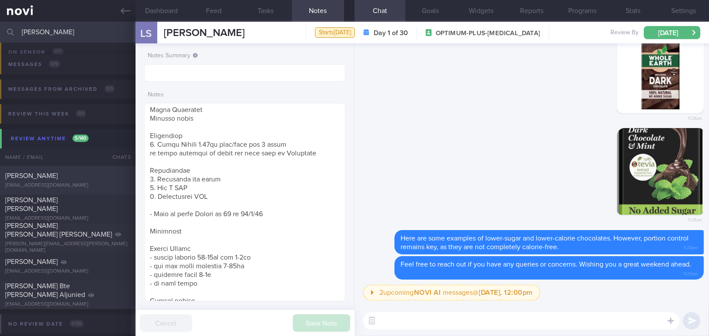
scroll to position [79, 0]
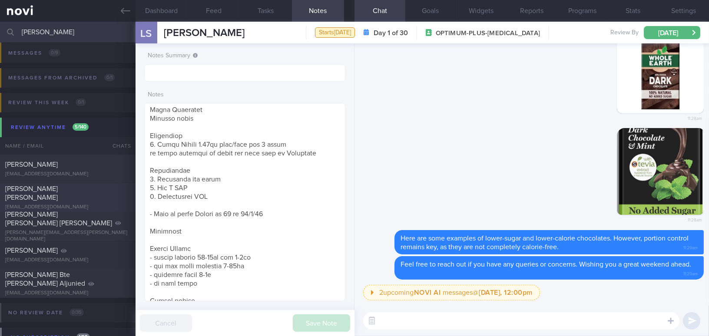
type input "maria"
click at [70, 195] on div "Ho Koon Mee Maria" at bounding box center [66, 193] width 123 height 17
type input "Newly Dx DM, not keen for SMBG; need to pace with client for lifestyle changes;…"
type textarea "62 year old Woman - Son, 25 years old Secretary - Mostly sitting Alcohol Intake…"
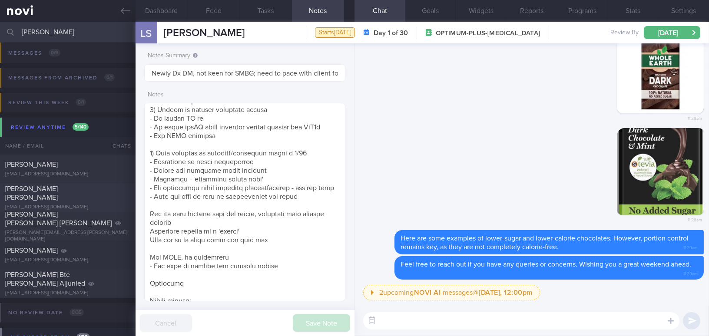
select select "8"
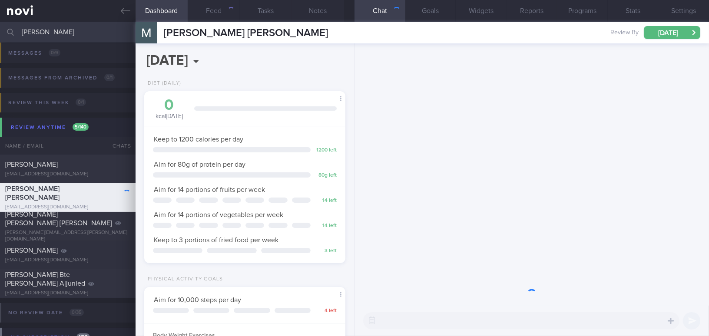
scroll to position [92, 183]
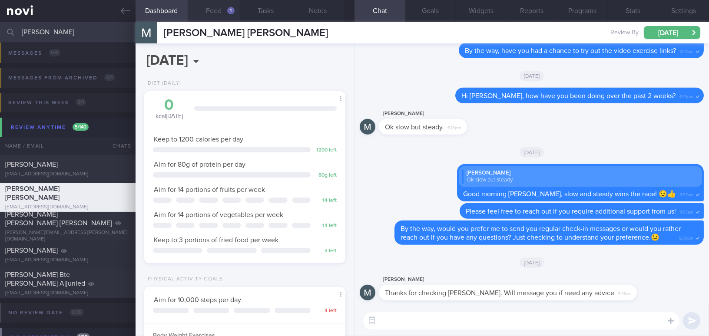
click at [213, 13] on button "Feed 1" at bounding box center [214, 11] width 52 height 22
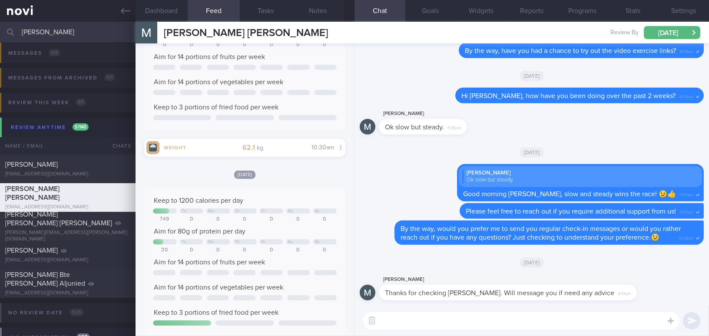
scroll to position [237, 0]
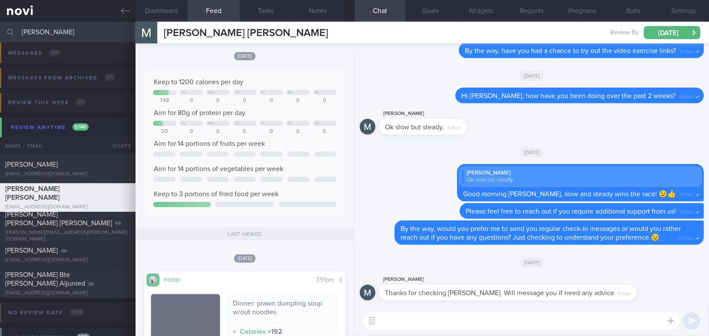
click at [393, 319] on textarea at bounding box center [521, 320] width 316 height 17
paste textarea "Thank you for letting me know your preference. As an option, we’d like to offer…"
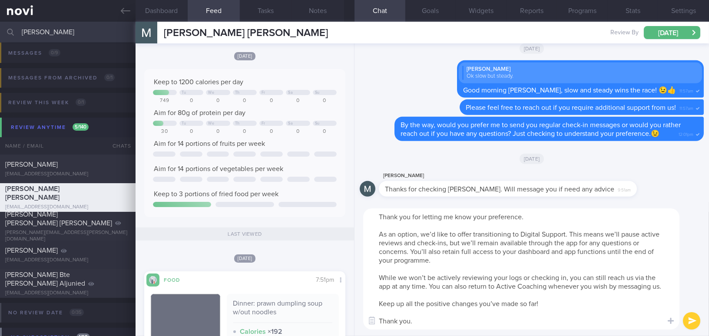
scroll to position [0, 0]
click at [375, 212] on textarea "Thank you for letting me know your preference. As an option, we’d like to offer…" at bounding box center [521, 268] width 316 height 121
click at [618, 234] on textarea "Hi Maria, thank you for letting me know your preference. As an option, we’d lik…" at bounding box center [521, 268] width 316 height 121
click at [552, 311] on textarea "Hi Maria, thank you for letting me know your preference. As an option, we’d lik…" at bounding box center [521, 268] width 316 height 121
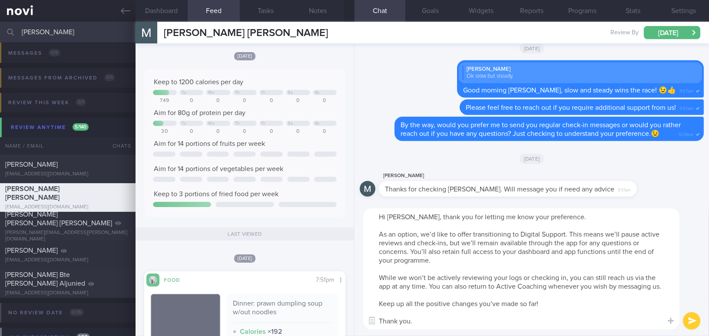
click at [476, 320] on textarea "Hi Maria, thank you for letting me know your preference. As an option, we’d lik…" at bounding box center [521, 268] width 316 height 121
type textarea "Hi Maria, thank you for letting me know your preference. As an option, we’d lik…"
click at [694, 319] on button "submit" at bounding box center [691, 320] width 17 height 17
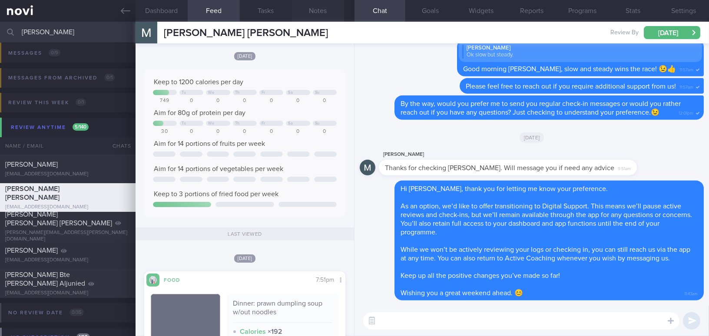
click at [321, 8] on button "Notes" at bounding box center [318, 11] width 52 height 22
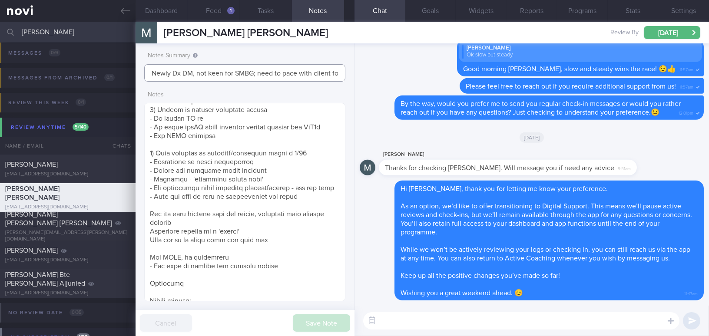
click at [191, 70] on input "Newly Dx DM, not keen for SMBG; need to pace with client for lifestyle changes;…" at bounding box center [244, 72] width 201 height 17
drag, startPoint x: 257, startPoint y: 72, endPoint x: 412, endPoint y: 82, distance: 155.7
click at [412, 82] on div "Dashboard Feed 1 Tasks Notes Chat Goals Widgets Reports Programs Stats Settings…" at bounding box center [421, 179] width 573 height 314
click at [307, 76] on input "Newly Dx DM, not keen for SMBG; need to pace with client for lifestyle changes;…" at bounding box center [244, 72] width 201 height 17
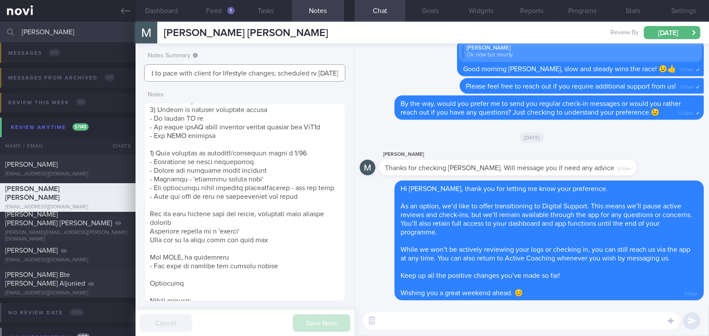
drag, startPoint x: 275, startPoint y: 73, endPoint x: 347, endPoint y: 73, distance: 72.1
click at [347, 73] on div "Notes Summary Newly Dx DM, not keen for SMBG; need to pace with client for life…" at bounding box center [244, 189] width 219 height 293
type input "Digital support; Newly Dx DM, not keen for SMBG; need to pace with client for l…"
click at [337, 321] on button "Save Note" at bounding box center [321, 322] width 57 height 17
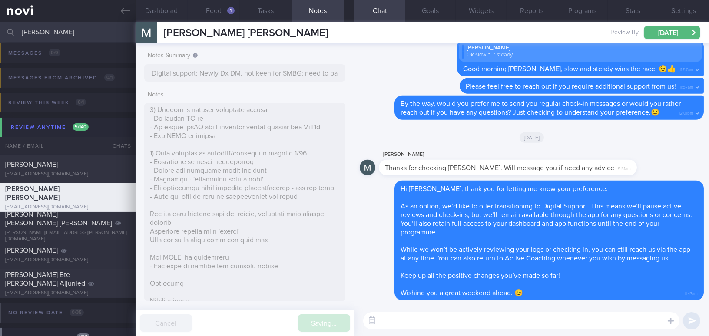
type input "Digital support; Newly Dx DM, not keen for SMBG; need to pace with client for l…"
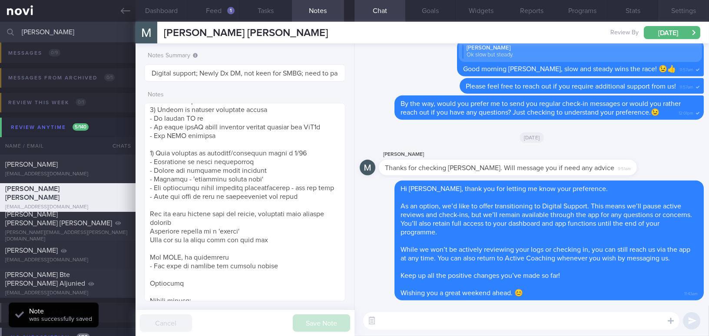
click at [680, 5] on button "Settings" at bounding box center [683, 11] width 51 height 22
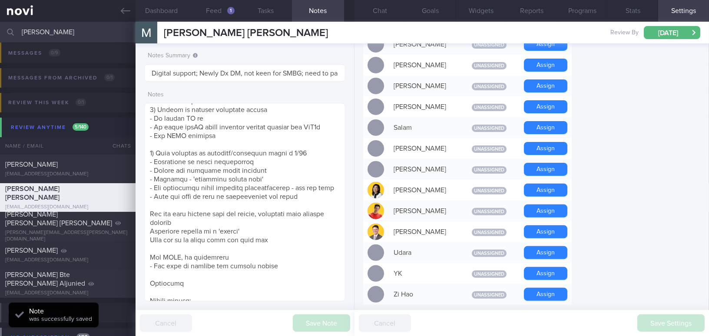
scroll to position [785, 0]
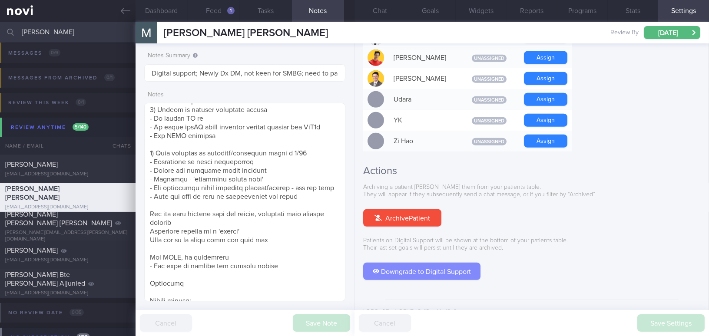
click at [426, 263] on button "Downgrade to Digital Support" at bounding box center [421, 271] width 117 height 17
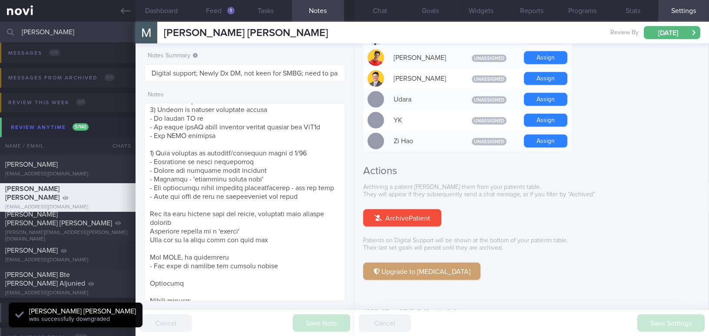
scroll to position [92, 183]
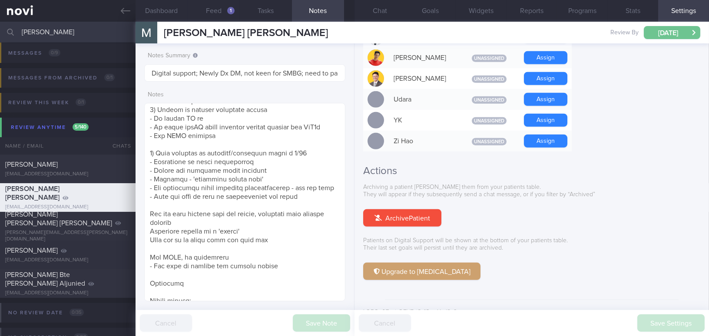
click at [665, 26] on button "Tue, 2 Sep" at bounding box center [671, 32] width 56 height 13
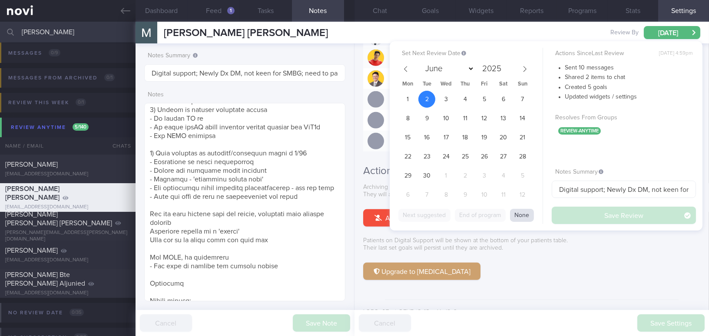
click at [527, 212] on button "None" at bounding box center [522, 215] width 24 height 13
select select "7"
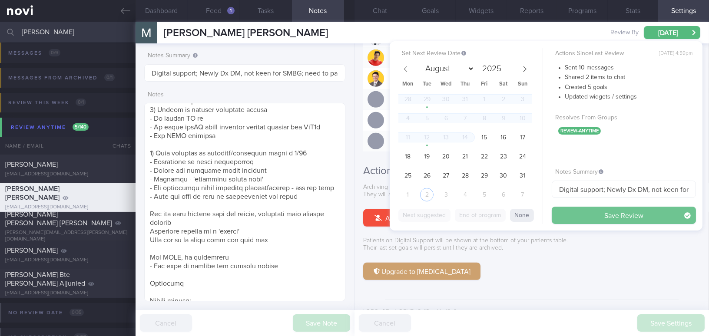
click at [566, 217] on button "Save Review" at bounding box center [623, 215] width 144 height 17
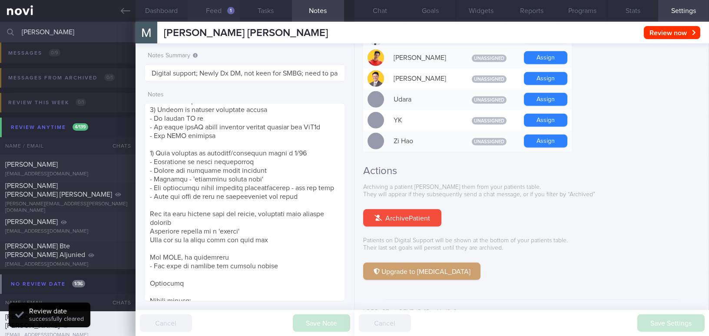
click at [223, 10] on button "Feed 1" at bounding box center [214, 11] width 52 height 22
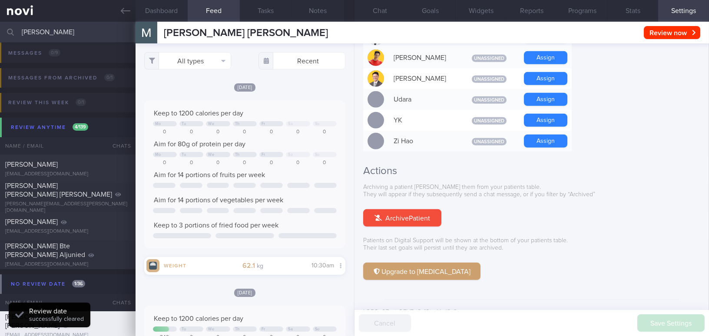
drag, startPoint x: 54, startPoint y: 37, endPoint x: 0, endPoint y: 33, distance: 54.0
click at [0, 33] on input "maria" at bounding box center [354, 32] width 709 height 21
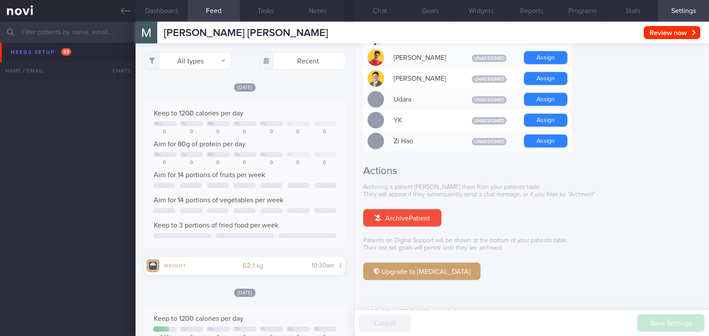
scroll to position [1970, 0]
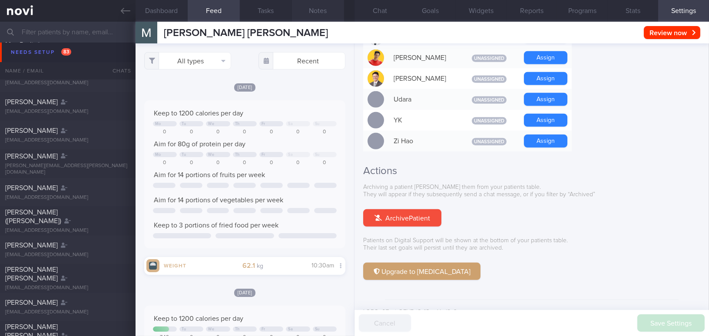
click at [324, 13] on button "Notes" at bounding box center [318, 11] width 52 height 22
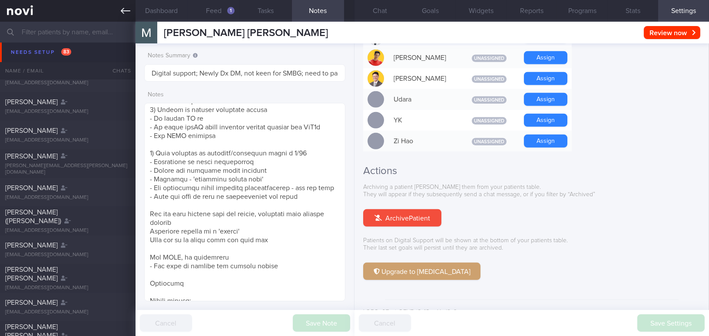
click at [122, 10] on icon at bounding box center [126, 11] width 10 height 6
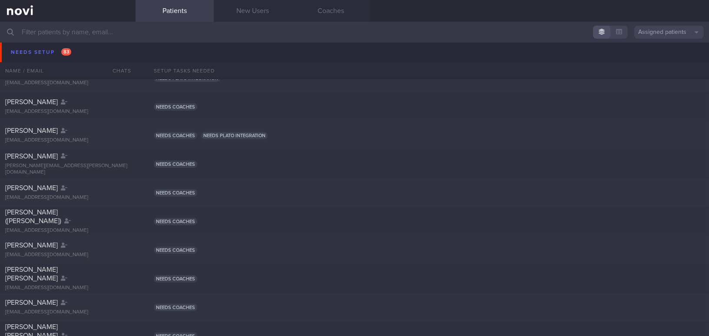
click at [156, 28] on input "text" at bounding box center [354, 32] width 709 height 21
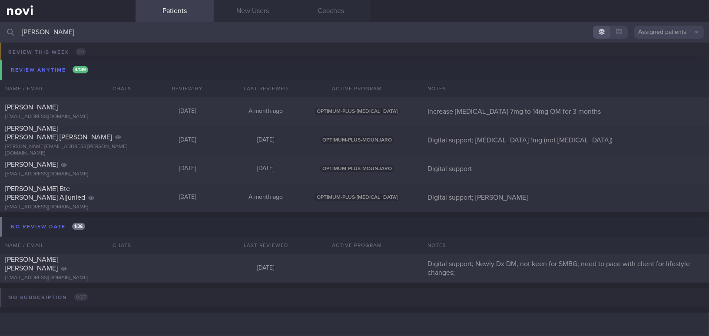
scroll to position [135, 0]
type input "maria"
click at [55, 275] on div "mariaho04155@gmail.com" at bounding box center [67, 278] width 125 height 7
select select "7"
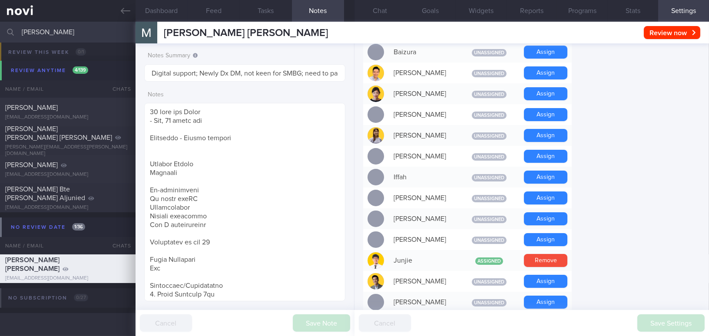
scroll to position [395, 0]
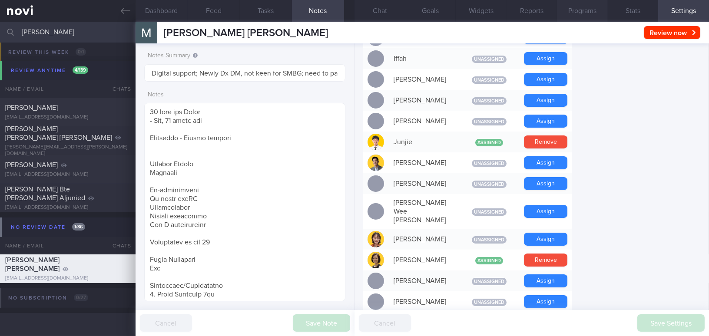
click at [590, 15] on button "Programs" at bounding box center [582, 11] width 51 height 22
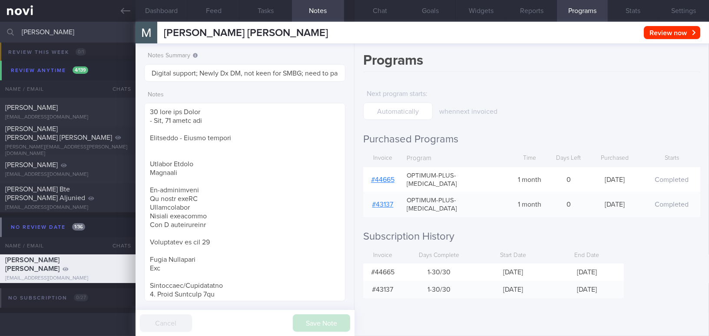
click at [388, 176] on link "# 44665" at bounding box center [382, 179] width 23 height 7
click at [683, 8] on button "Settings" at bounding box center [683, 11] width 51 height 22
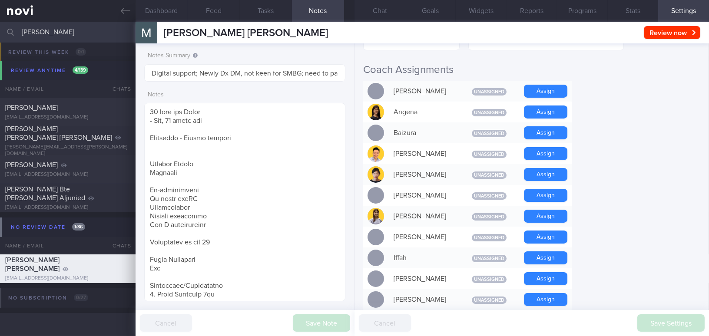
scroll to position [114, 0]
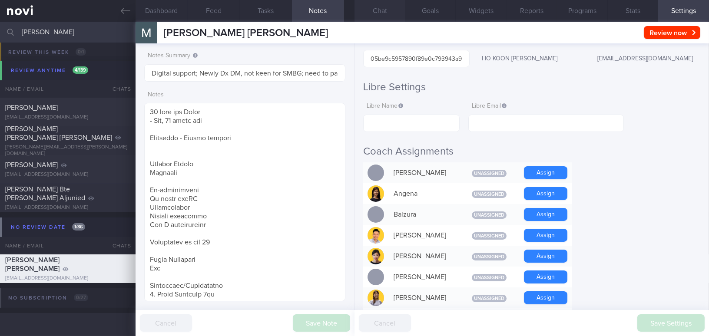
click at [394, 13] on button "Chat" at bounding box center [379, 11] width 51 height 22
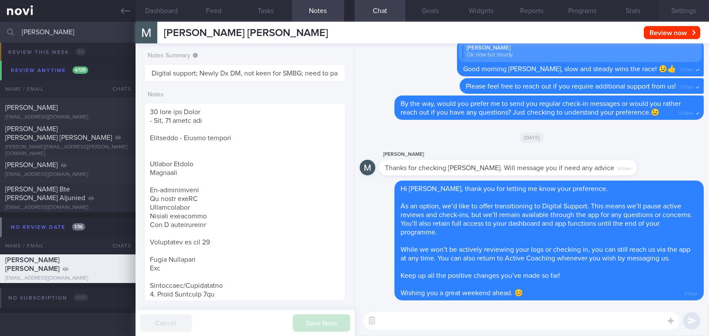
click at [685, 19] on button "Settings" at bounding box center [683, 11] width 51 height 22
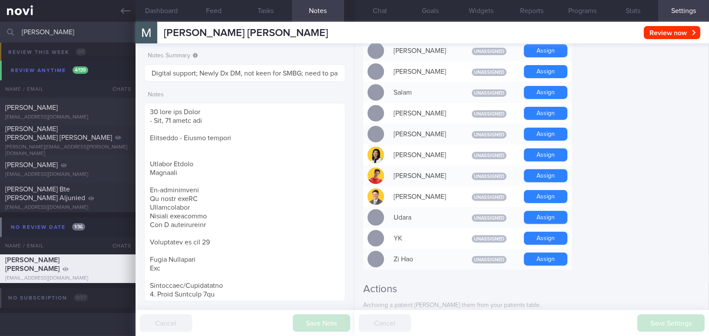
scroll to position [745, 0]
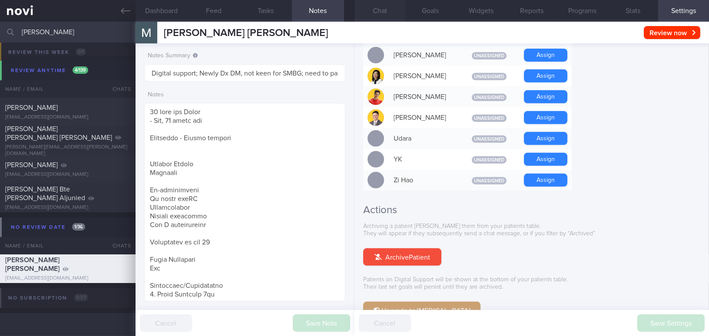
click at [380, 12] on button "Chat" at bounding box center [379, 11] width 51 height 22
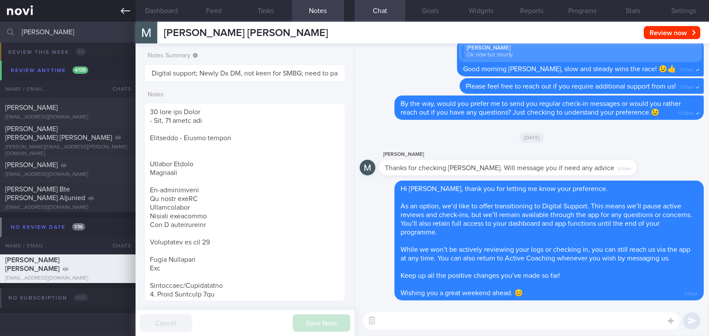
click at [128, 6] on icon at bounding box center [126, 11] width 10 height 10
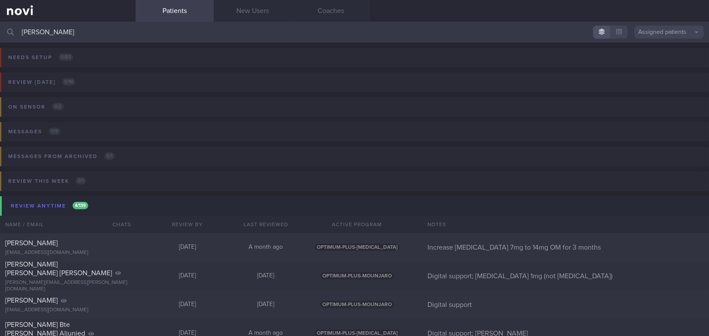
drag, startPoint x: 50, startPoint y: 32, endPoint x: 0, endPoint y: 22, distance: 50.8
click at [0, 22] on input "maria" at bounding box center [354, 32] width 709 height 21
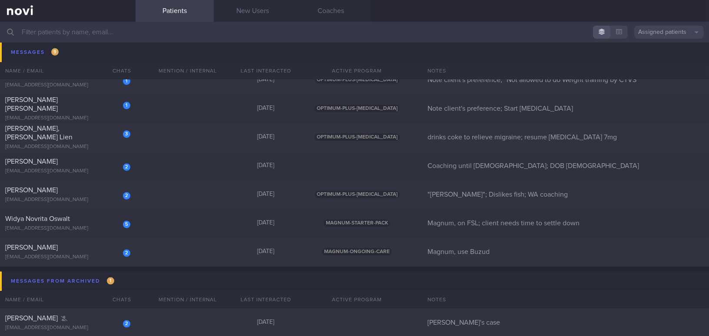
scroll to position [3079, 0]
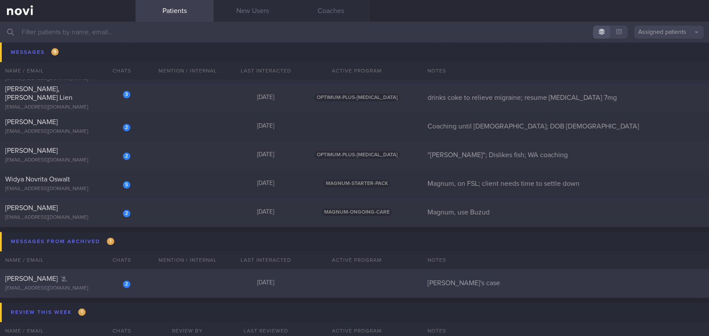
click at [34, 282] on div "Daniel Abadia" at bounding box center [66, 279] width 123 height 9
select select "7"
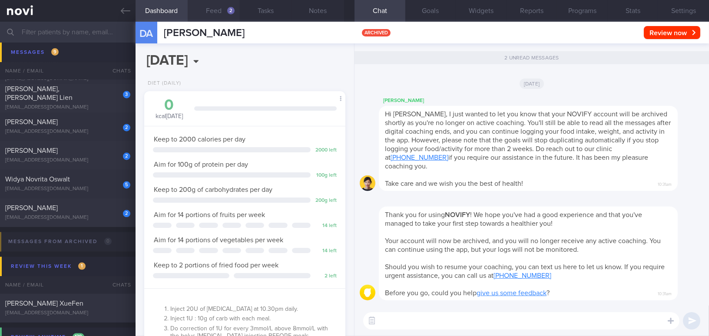
click at [221, 13] on button "Feed 2" at bounding box center [214, 11] width 52 height 22
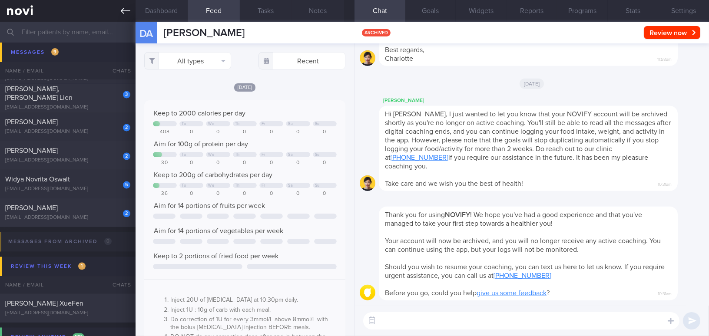
click at [124, 9] on icon at bounding box center [126, 11] width 10 height 10
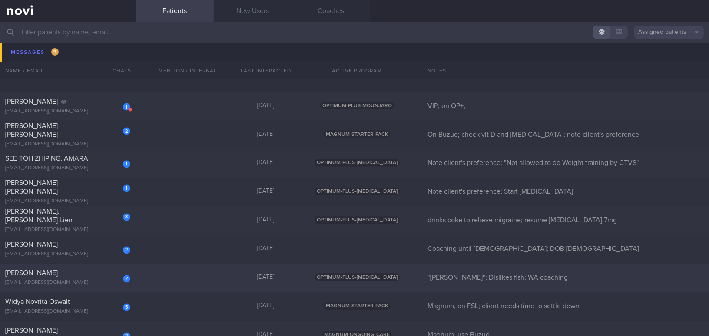
scroll to position [3039, 0]
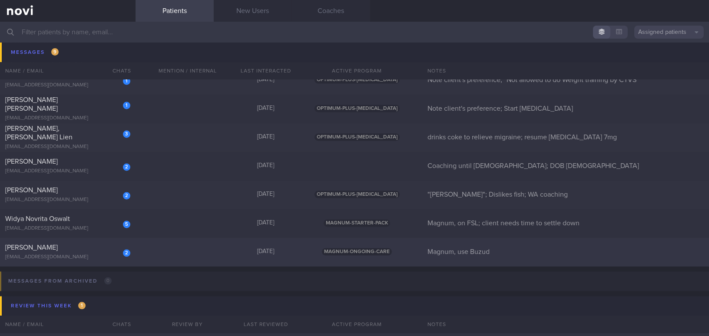
click at [72, 249] on div "Tan Sok Ngin" at bounding box center [66, 248] width 123 height 9
select select "7"
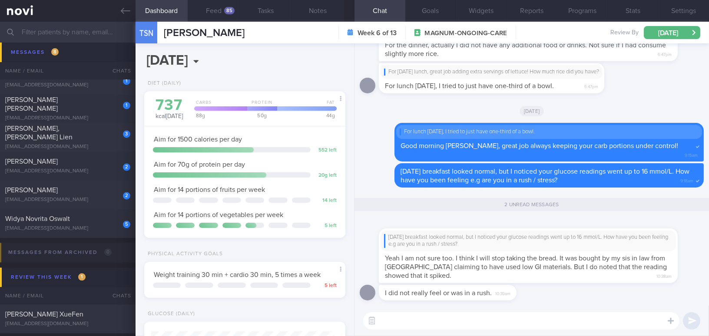
scroll to position [92, 183]
click at [211, 6] on button "Feed 85" at bounding box center [214, 11] width 52 height 22
click at [219, 13] on button "Feed 85" at bounding box center [214, 11] width 52 height 22
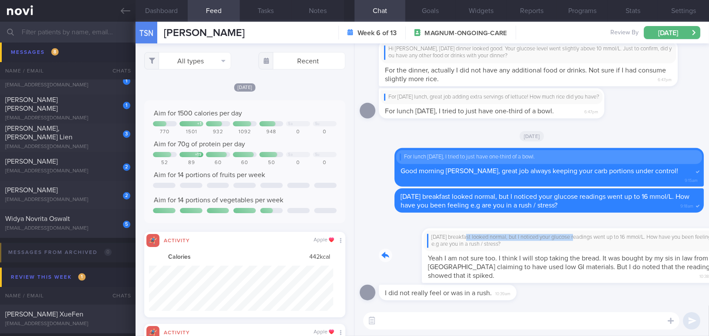
drag, startPoint x: 423, startPoint y: 233, endPoint x: 534, endPoint y: 233, distance: 111.1
click at [534, 233] on div "Today's breakfast looked normal, but I noticed your glucose readings went up to…" at bounding box center [541, 251] width 325 height 66
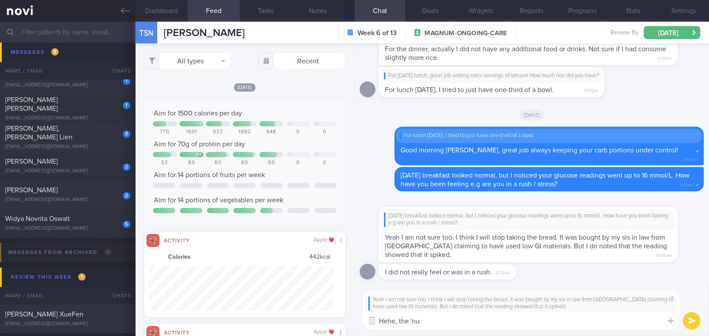
type textarea "Hehe, the 'nut"
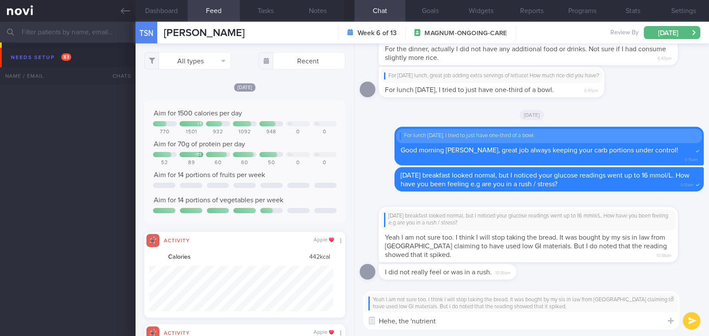
select select "7"
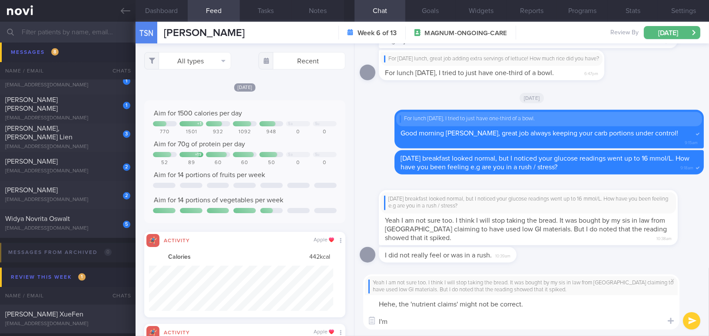
type textarea "Hehe, the 'nutrient claims' might not be correct. I'm"
drag, startPoint x: 397, startPoint y: 323, endPoint x: 367, endPoint y: 295, distance: 41.2
click at [367, 295] on textarea "Hehe, the 'nutrient claims' might not be correct. I'm" at bounding box center [521, 312] width 316 height 34
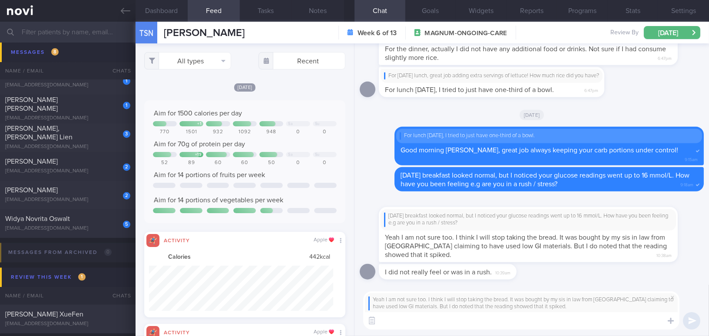
paste textarea "the “nutrient claims” might not be accurate, especially since you are quite sen…"
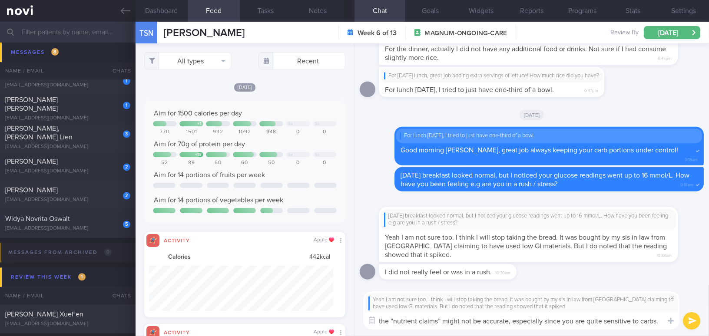
click at [380, 322] on textarea "the “nutrient claims” might not be accurate, especially since you are quite sen…" at bounding box center [521, 320] width 316 height 17
click at [510, 322] on textarea "The “nutrient claims” might not be accurate, especially since you are quite sen…" at bounding box center [521, 320] width 316 height 17
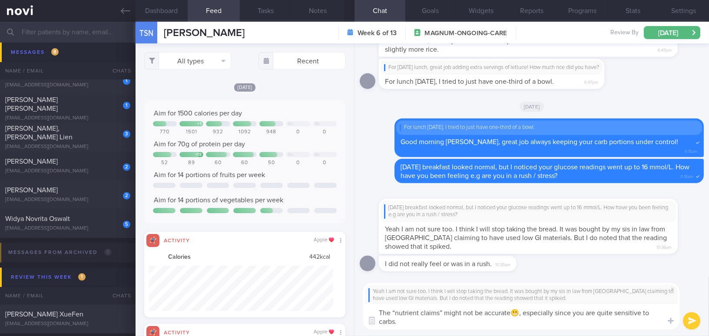
type textarea "The “nutrient claims” might not be accurate😬, especially since you are quite se…"
click at [696, 321] on button "submit" at bounding box center [691, 320] width 17 height 17
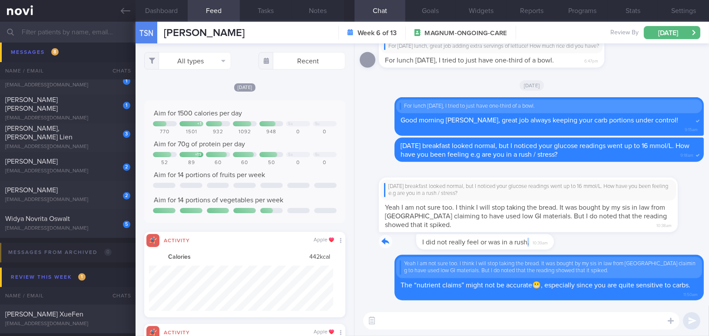
drag, startPoint x: 489, startPoint y: 237, endPoint x: 574, endPoint y: 236, distance: 84.7
click at [574, 236] on div "I did not really feel or was in a rush. 10:39am" at bounding box center [531, 244] width 344 height 21
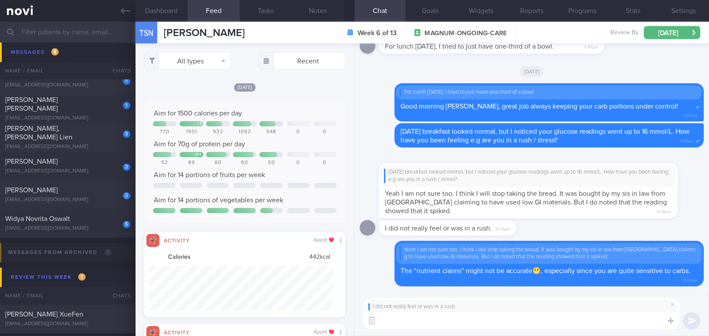
click at [414, 327] on textarea at bounding box center [521, 320] width 316 height 17
paste textarea "Glad to hear that you’re not in a rush and that your mood has been good!"
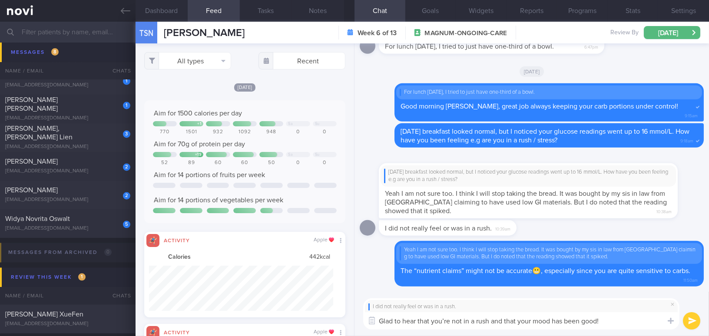
click at [450, 319] on textarea "Glad to hear that you’re not in a rush and that your mood has been good!" at bounding box center [521, 320] width 316 height 17
type textarea "Glad to hear that you are not in a rush and that your mood has been good!"
click at [689, 317] on button "submit" at bounding box center [691, 320] width 17 height 17
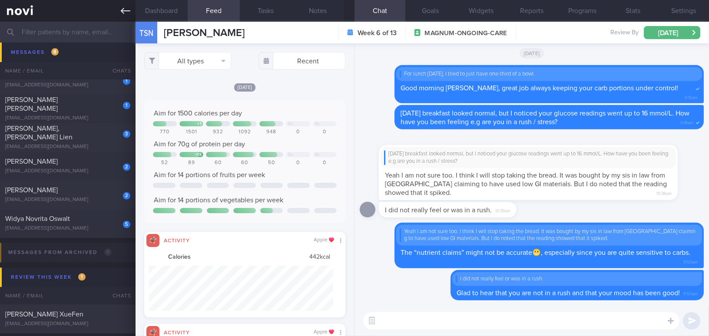
click at [123, 12] on icon at bounding box center [126, 11] width 10 height 10
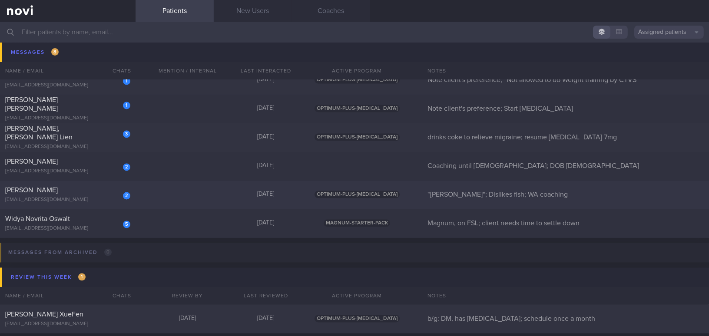
click at [76, 207] on div "2 CHONG SIOK KUAN phylliscsk@gmail.com Today OPTIMUM-PLUS-RYBELSUS "Phyllis"; D…" at bounding box center [354, 195] width 709 height 29
select select "7"
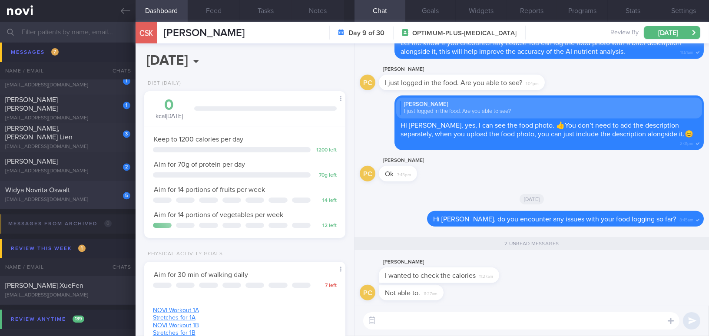
scroll to position [102, 179]
click at [435, 319] on textarea at bounding box center [521, 320] width 316 height 17
type textarea "Y"
type textarea "D"
type textarea "A"
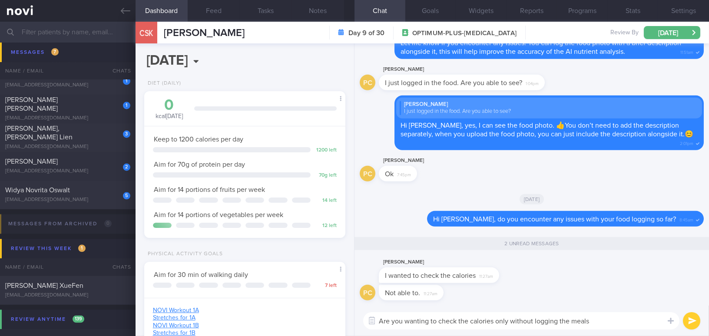
type textarea "Are you wanting to check the calories only without logging the meals?"
drag, startPoint x: 590, startPoint y: 320, endPoint x: 341, endPoint y: 323, distance: 248.8
click at [341, 323] on div "Dashboard Feed Tasks Notes Chat 2 Goals Widgets Reports Programs Stats Settings…" at bounding box center [421, 179] width 573 height 314
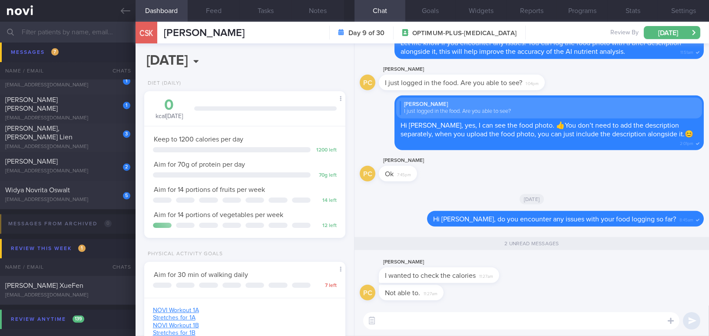
click at [402, 321] on textarea at bounding box center [521, 320] width 316 height 17
paste textarea "May I confirm if you just want to check the calories without logging the meals?…"
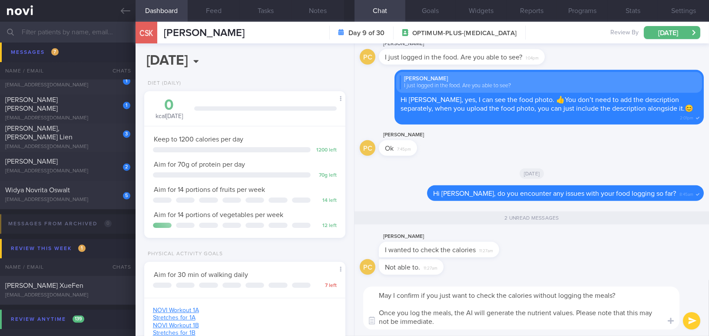
scroll to position [0, 0]
drag, startPoint x: 407, startPoint y: 312, endPoint x: 372, endPoint y: 314, distance: 35.7
click at [372, 314] on div "Chat Templates Admin CGM Weight Nutrition Physical Activity Infographics Articl…" at bounding box center [531, 308] width 354 height 56
type textarea "May I confirm if you just want to check the calories without logging the meals?…"
click at [690, 320] on button "submit" at bounding box center [691, 320] width 17 height 17
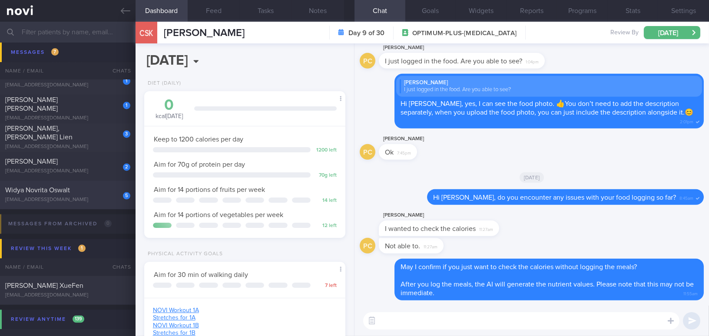
click at [83, 187] on div "Widya Novrita Oswalt" at bounding box center [66, 190] width 123 height 9
type input "Magnum, on FSL; client needs time to settle down"
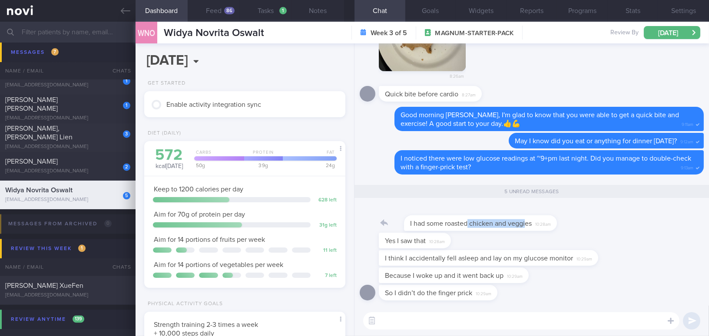
scroll to position [92, 183]
drag, startPoint x: 442, startPoint y: 217, endPoint x: 501, endPoint y: 219, distance: 58.7
click at [501, 219] on div "I had some roasted chicken and veggies 10:28am" at bounding box center [468, 218] width 179 height 26
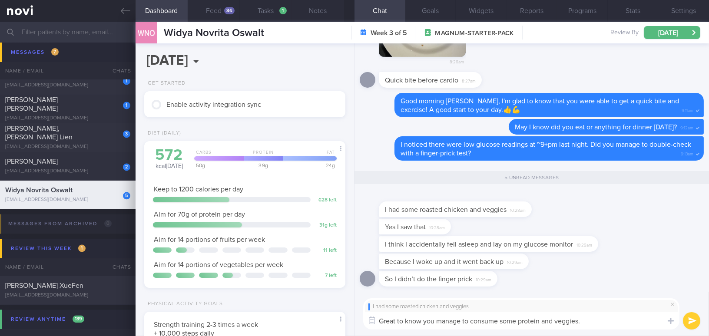
drag, startPoint x: 584, startPoint y: 319, endPoint x: 372, endPoint y: 322, distance: 211.9
click at [356, 323] on div "I had some roasted chicken and veggies Great to know you manage to consume some…" at bounding box center [531, 314] width 354 height 44
type textarea "Great to know you manage to consume some protein and veggies."
drag, startPoint x: 422, startPoint y: 327, endPoint x: 482, endPoint y: 321, distance: 59.8
click at [422, 327] on textarea "Great to know you manage to consume some protein and veggies." at bounding box center [521, 320] width 316 height 17
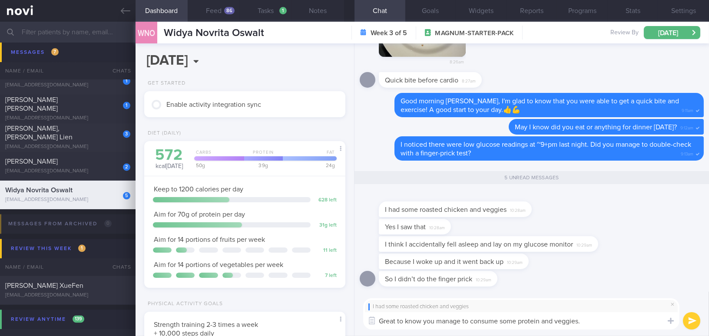
click at [600, 320] on textarea "Great to know you manage to consume some protein and veggies." at bounding box center [521, 320] width 316 height 17
click at [691, 320] on button "submit" at bounding box center [691, 320] width 17 height 17
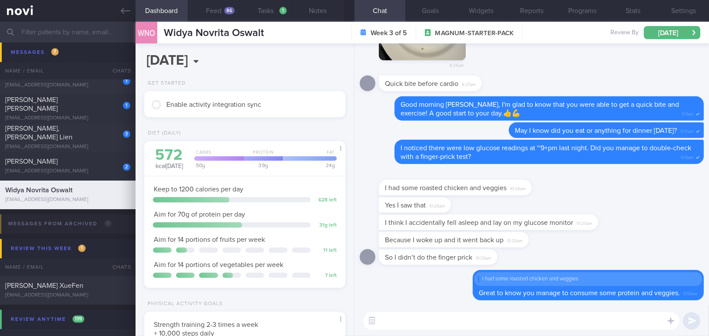
paste textarea "Let’s continue monitoring the trend. If the sensor reading is below 4 mmol/L wh…"
type textarea "Let’s continue monitoring the trend. If the sensor reading is below 4 mmol/L wh…"
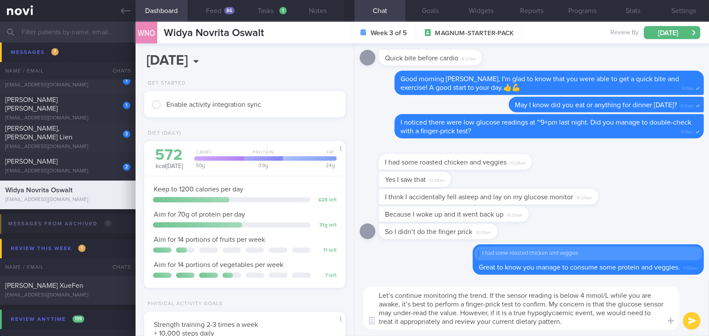
scroll to position [0, 0]
drag, startPoint x: 603, startPoint y: 320, endPoint x: 373, endPoint y: 293, distance: 231.7
click at [373, 293] on textarea "Let’s continue monitoring the trend. If the sensor reading is below 4 mmol/L wh…" at bounding box center [521, 308] width 316 height 43
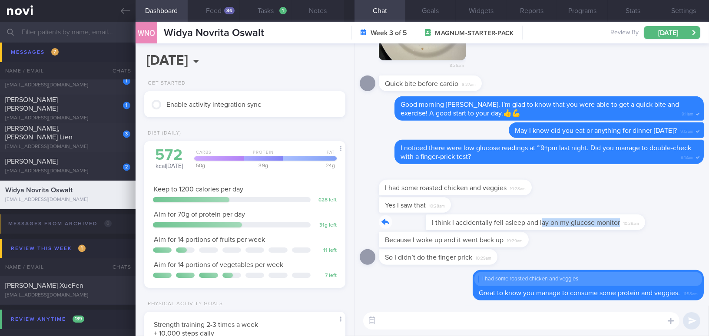
drag, startPoint x: 495, startPoint y: 215, endPoint x: 625, endPoint y: 224, distance: 130.2
click at [625, 224] on div "I think I accidentally fell asleep and lay on my glucose monitor 10:29am" at bounding box center [531, 222] width 344 height 17
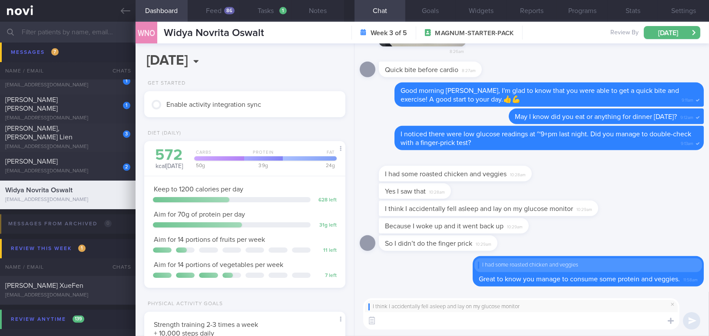
paste textarea "Let’s continue monitoring the trend. If the sensor reading is below 4 mmol/L wh…"
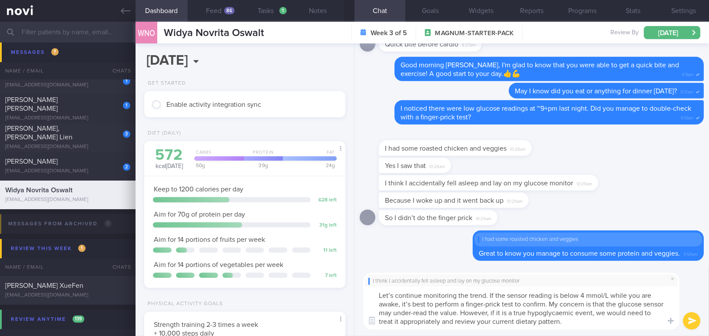
click at [410, 304] on textarea "Let’s continue monitoring the trend. If the sensor reading is below 4 mmol/L wh…" at bounding box center [521, 308] width 316 height 43
drag, startPoint x: 564, startPoint y: 311, endPoint x: 594, endPoint y: 312, distance: 30.0
click at [594, 312] on textarea "Let’s continue monitoring the trend. If the sensor reading is below 4 mmol/L wh…" at bounding box center [521, 308] width 316 height 43
type textarea "Let’s continue monitoring the trend. If the sensor reading is below 4 mmol/L wh…"
click at [689, 319] on button "submit" at bounding box center [691, 320] width 17 height 17
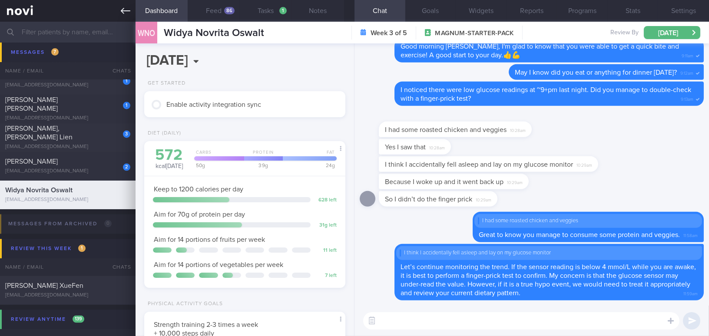
click at [124, 4] on link at bounding box center [67, 11] width 135 height 22
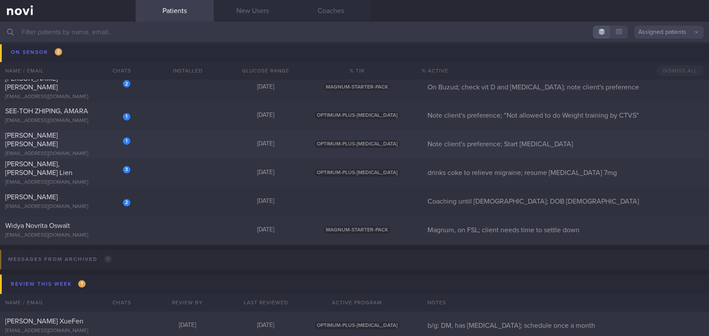
scroll to position [2961, 0]
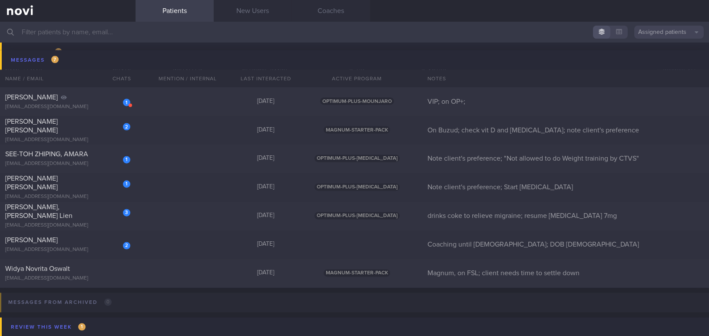
select select "7"
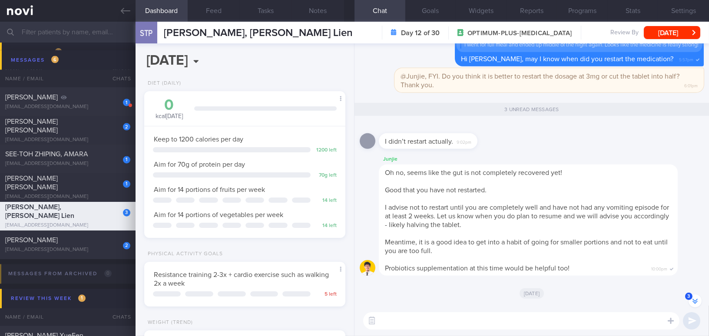
scroll to position [0, 0]
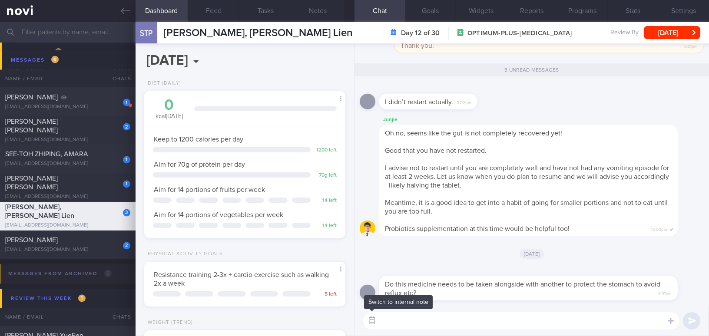
click at [372, 323] on button "button" at bounding box center [372, 321] width 16 height 16
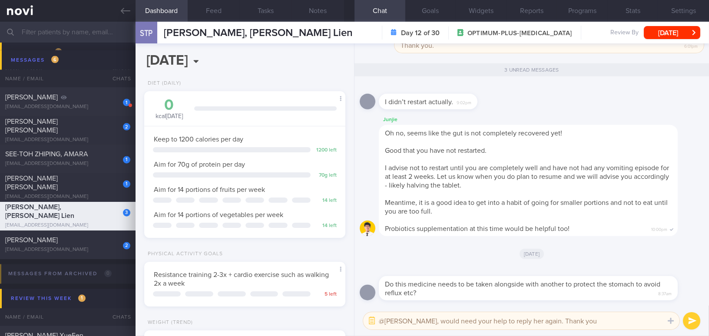
type textarea "@[PERSON_NAME], would need your help to reply her again. Thank you."
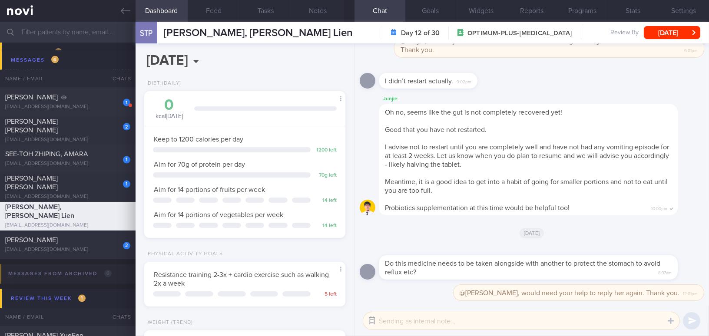
click at [375, 321] on button "button" at bounding box center [372, 321] width 16 height 16
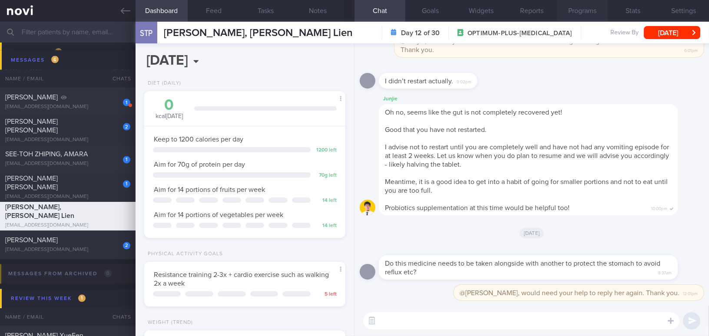
click at [587, 13] on button "Programs" at bounding box center [582, 11] width 51 height 22
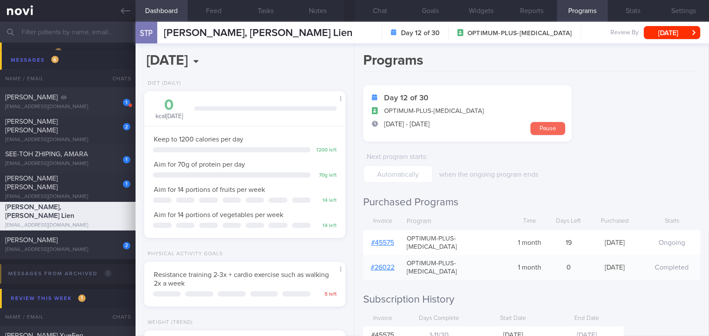
click at [543, 132] on button "Pause" at bounding box center [547, 128] width 35 height 13
select select "7"
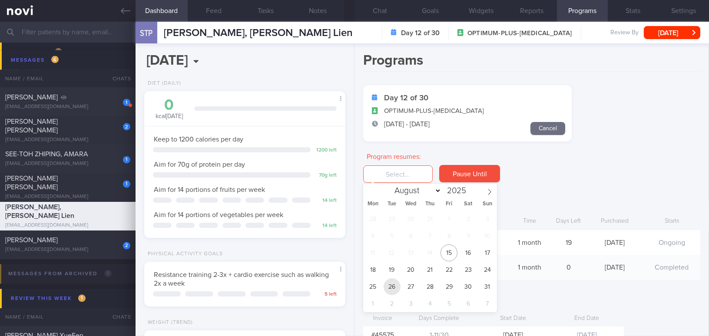
click at [389, 289] on span "26" at bounding box center [391, 286] width 17 height 17
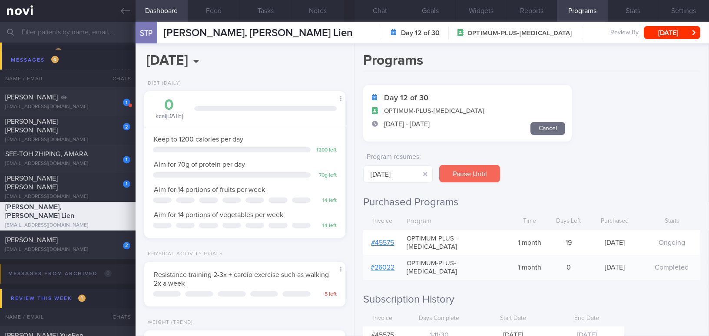
click at [465, 175] on button "Pause Until" at bounding box center [469, 173] width 61 height 17
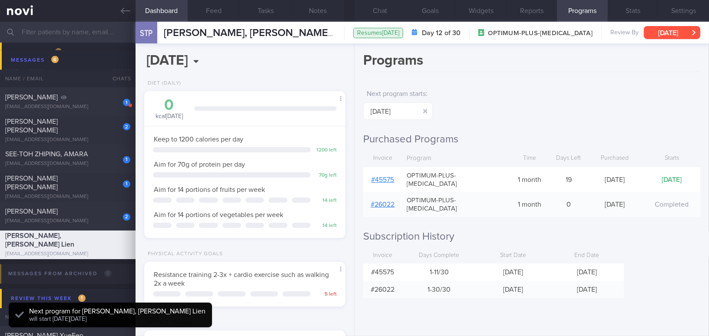
click at [660, 31] on button "[DATE]" at bounding box center [671, 32] width 56 height 13
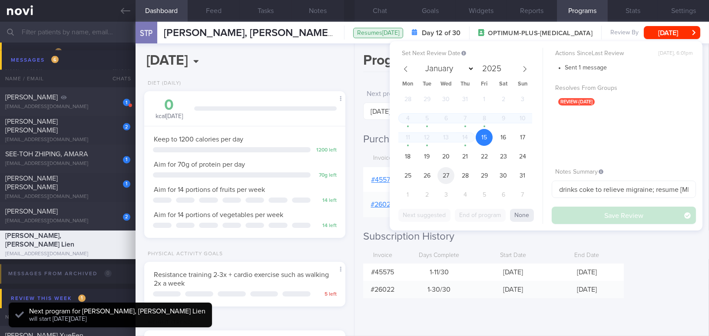
click at [444, 177] on span "27" at bounding box center [445, 175] width 17 height 17
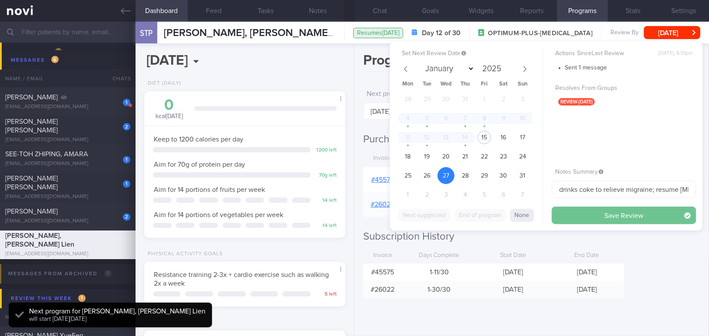
click at [579, 217] on button "Save Review" at bounding box center [623, 215] width 144 height 17
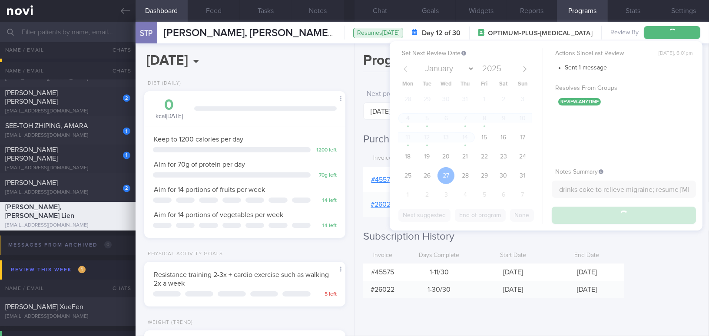
scroll to position [2932, 0]
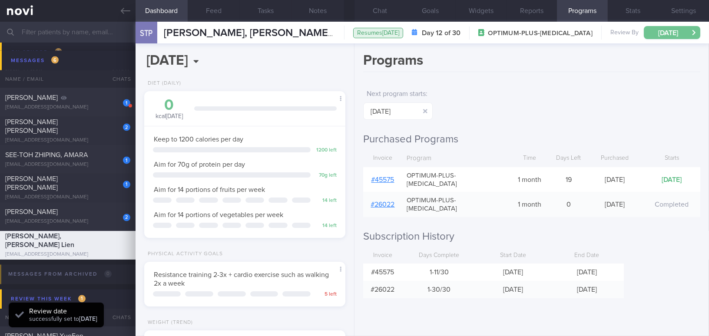
click at [652, 33] on button "[DATE]" at bounding box center [671, 32] width 56 height 13
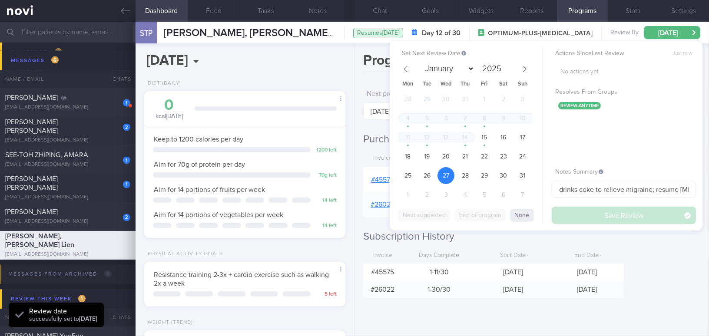
click at [369, 70] on h1 "Programs" at bounding box center [531, 62] width 337 height 20
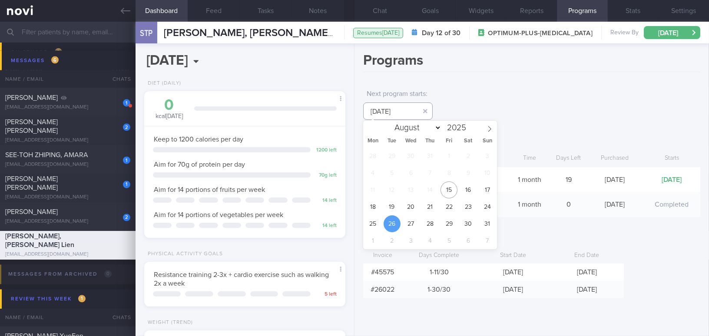
click at [406, 112] on input "26 Aug 2025" at bounding box center [397, 110] width 69 height 17
click at [413, 224] on span "27" at bounding box center [410, 223] width 17 height 17
type input "27 Aug 2025"
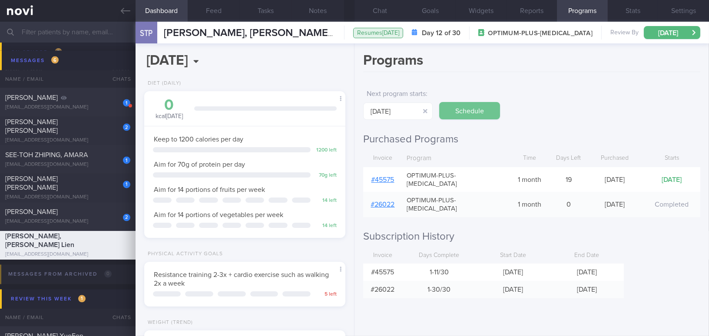
click at [482, 106] on button "Schedule" at bounding box center [469, 110] width 61 height 17
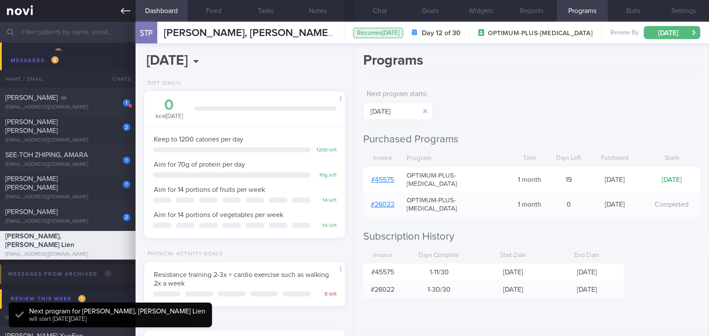
click at [125, 7] on icon at bounding box center [126, 11] width 10 height 10
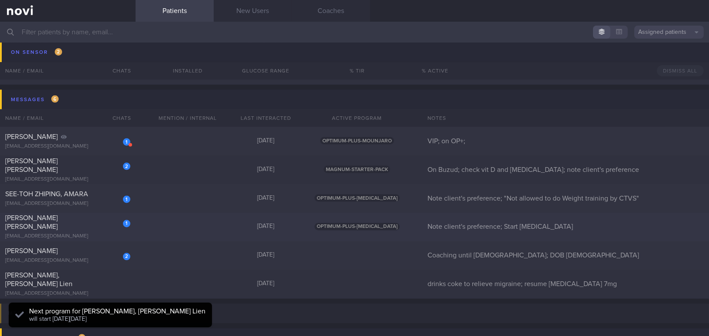
scroll to position [2892, 0]
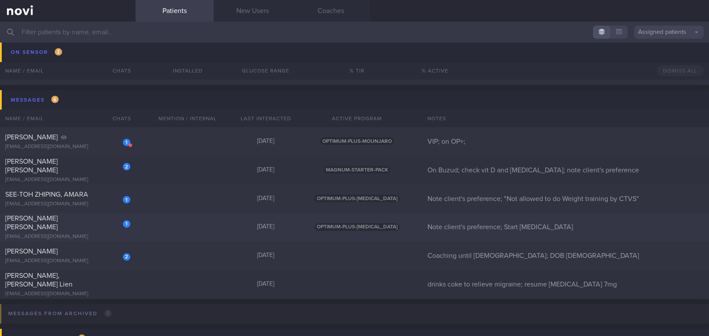
click at [115, 225] on div "1" at bounding box center [120, 220] width 19 height 13
select select "7"
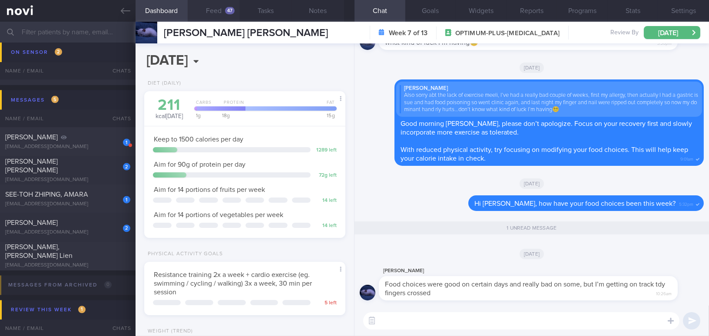
click at [218, 11] on button "Feed 47" at bounding box center [214, 11] width 52 height 22
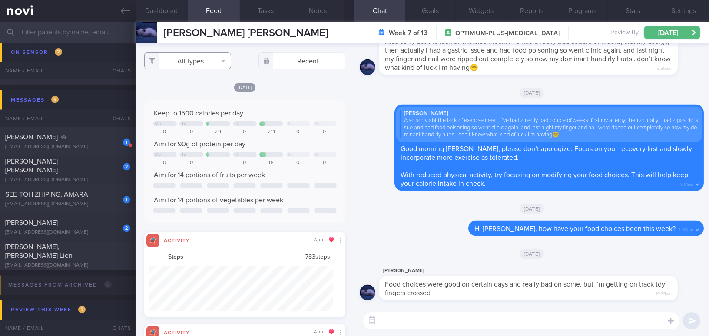
click at [201, 64] on button "All types" at bounding box center [187, 60] width 87 height 17
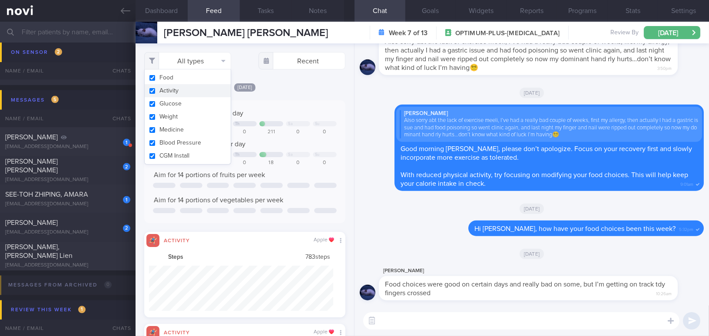
click at [152, 92] on button "Activity" at bounding box center [188, 90] width 86 height 13
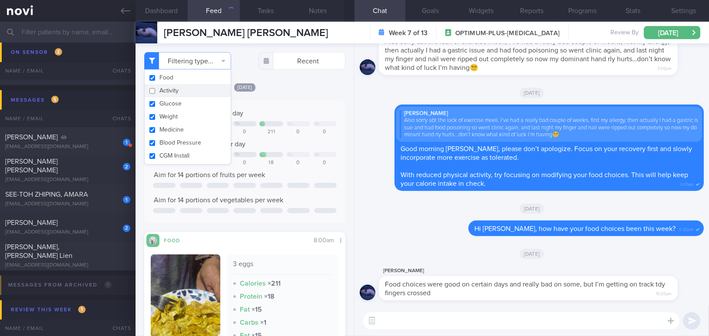
checkbox input "false"
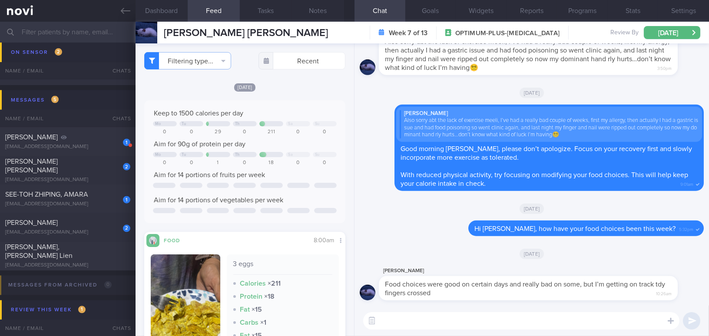
click at [306, 104] on div "Keep to 1500 calories per day Mo Tu Th Sa Su 0 0 29 0 211 0 0 Aim for 90g of pr…" at bounding box center [244, 161] width 201 height 123
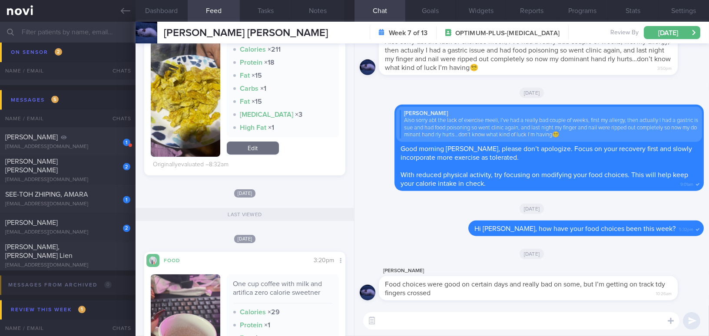
scroll to position [237, 0]
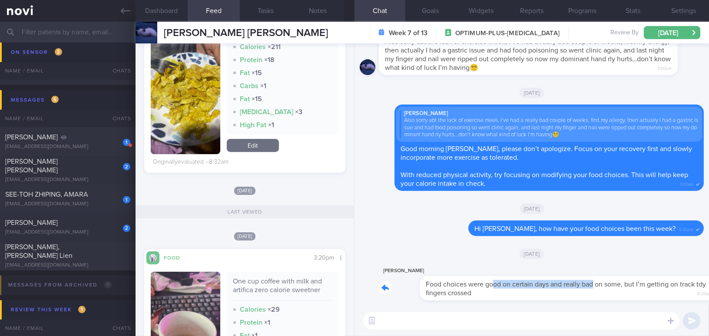
drag, startPoint x: 451, startPoint y: 279, endPoint x: 552, endPoint y: 277, distance: 100.7
click at [552, 277] on div "Aarushi Food choices were good on certain days and really bad on some, but I’m …" at bounding box center [541, 283] width 325 height 35
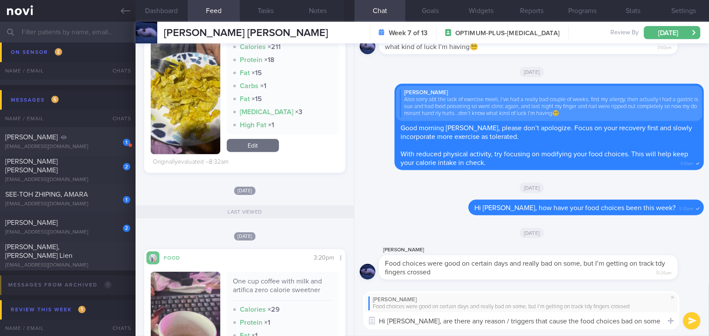
click at [412, 322] on textarea "Hi Aarushi, are there any reason / triggers that cause the food choices bad on …" at bounding box center [521, 320] width 316 height 17
drag, startPoint x: 413, startPoint y: 322, endPoint x: 651, endPoint y: 310, distance: 238.2
click at [651, 310] on div "Aarushi Food choices were good on certain days and really bad on some, but I’m …" at bounding box center [521, 310] width 316 height 39
paste textarea "Are there any reasons or triggers that cause less healthy food choices on some …"
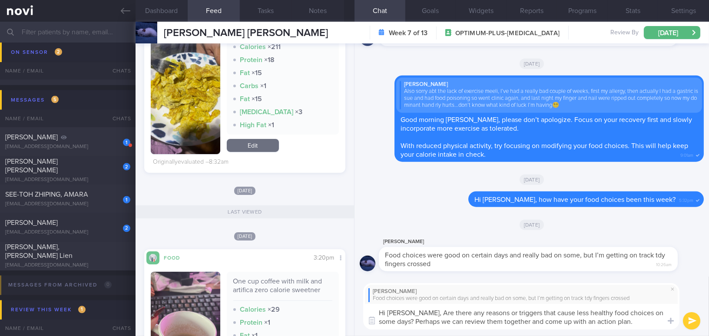
click at [417, 313] on textarea "Hi Aarushi, Are there any reasons or triggers that cause less healthy food choi…" at bounding box center [521, 317] width 316 height 26
type textarea "Hi [PERSON_NAME], are there any reasons or triggers that cause less healthy foo…"
click at [689, 319] on button "submit" at bounding box center [691, 320] width 17 height 17
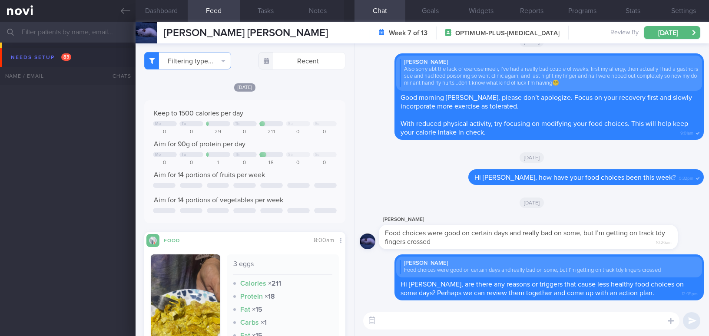
select select "7"
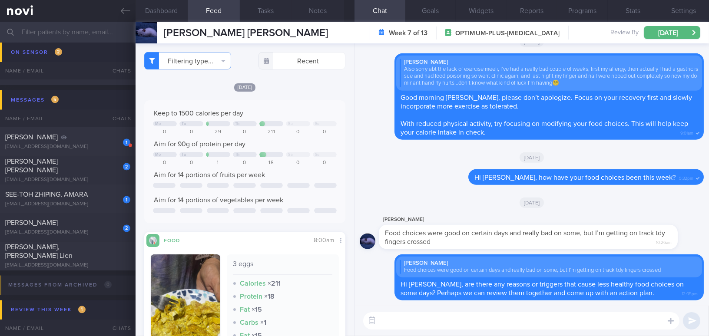
scroll to position [237, 0]
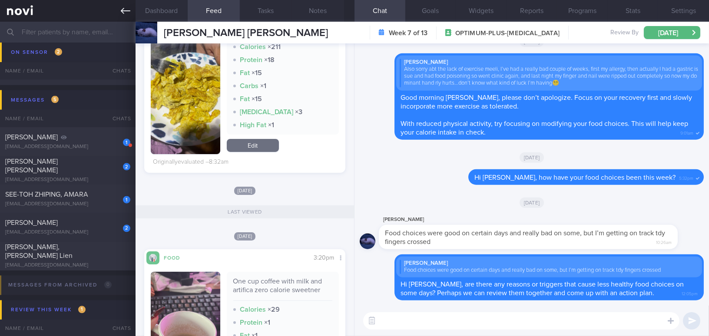
click at [118, 13] on link at bounding box center [67, 11] width 135 height 22
